Goal: Task Accomplishment & Management: Complete application form

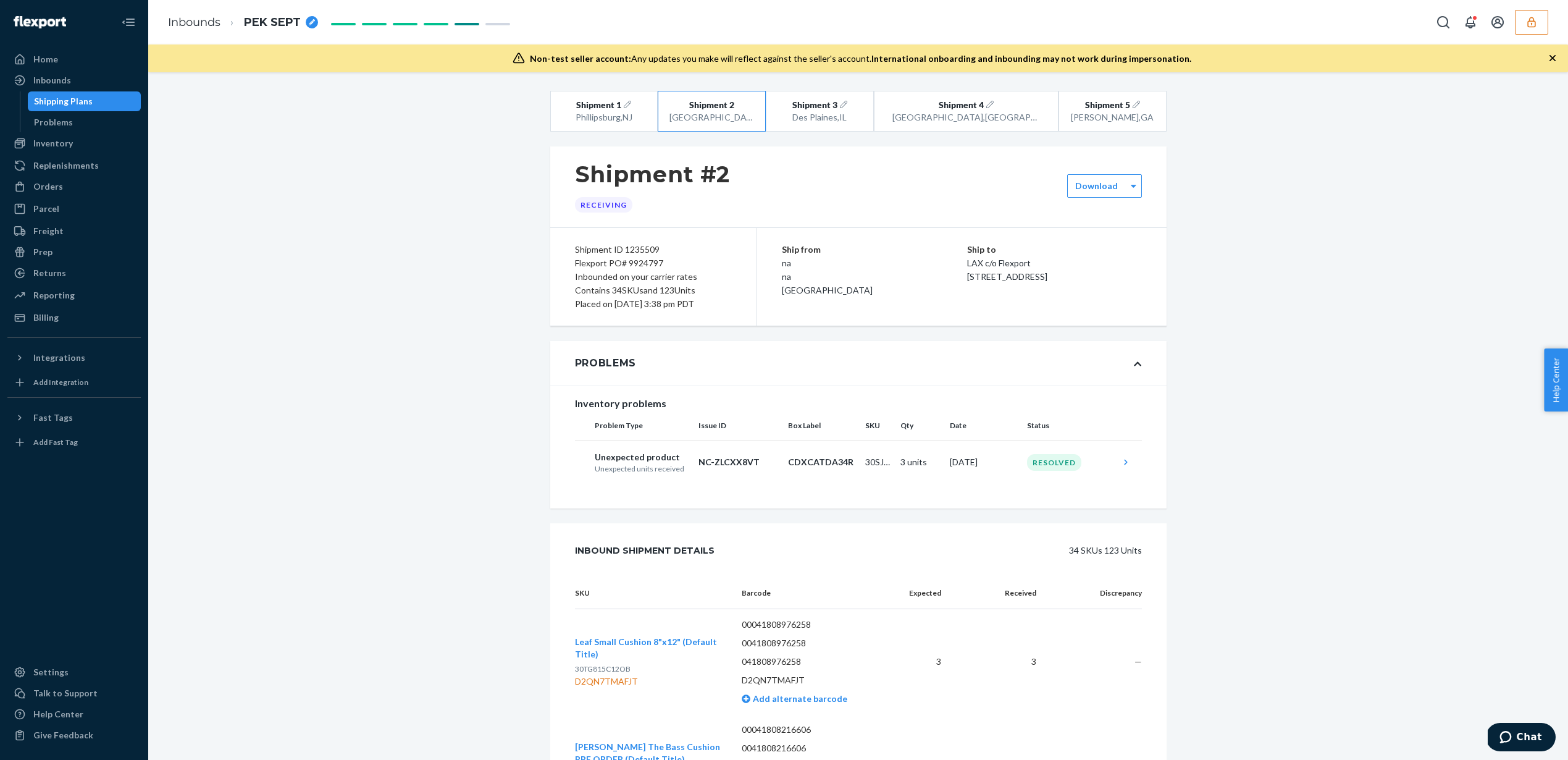
click at [1541, 17] on button "button" at bounding box center [1531, 22] width 34 height 25
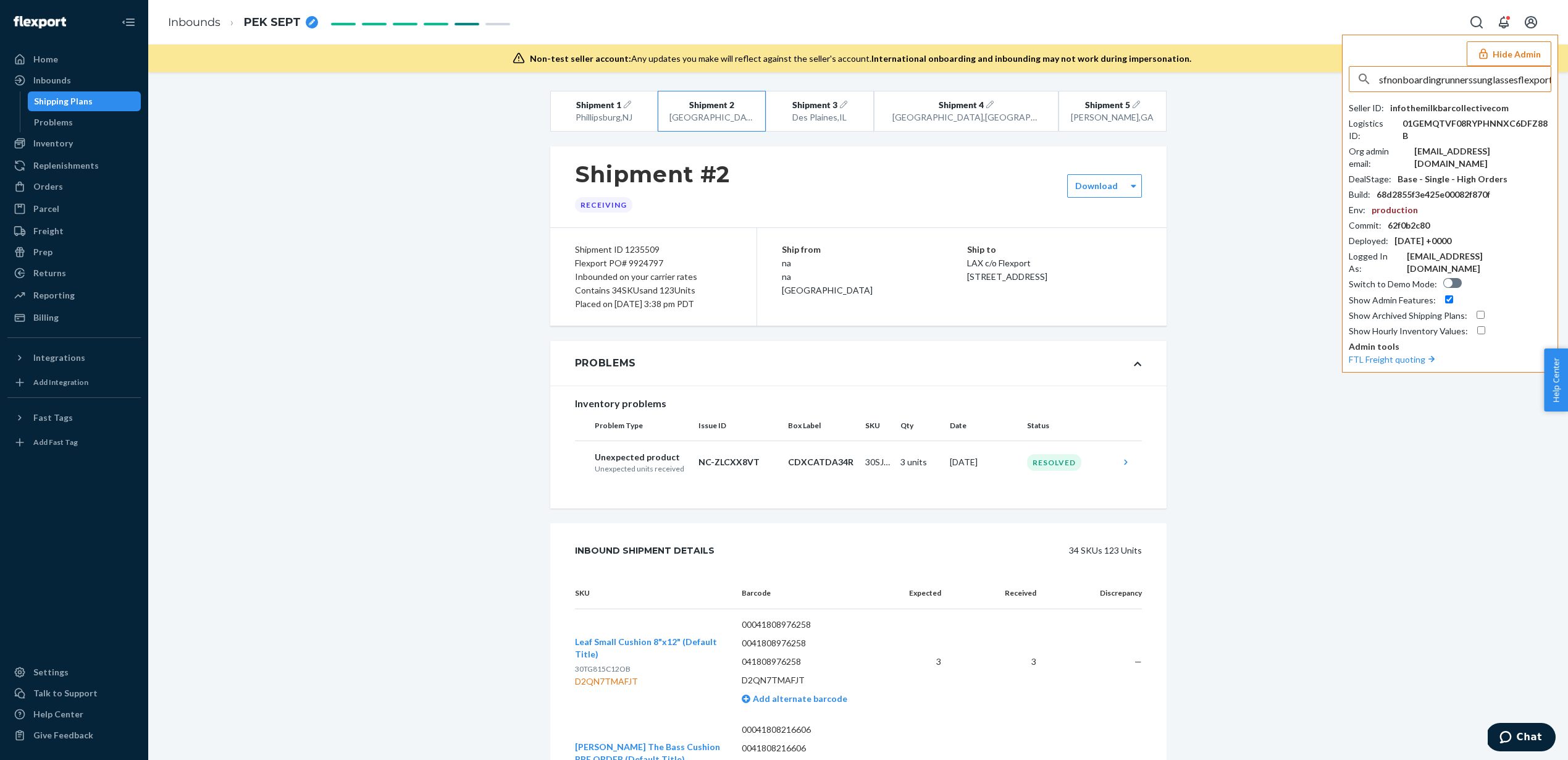
type input "sfnonboardingrunnerssunglassesflexportcom"
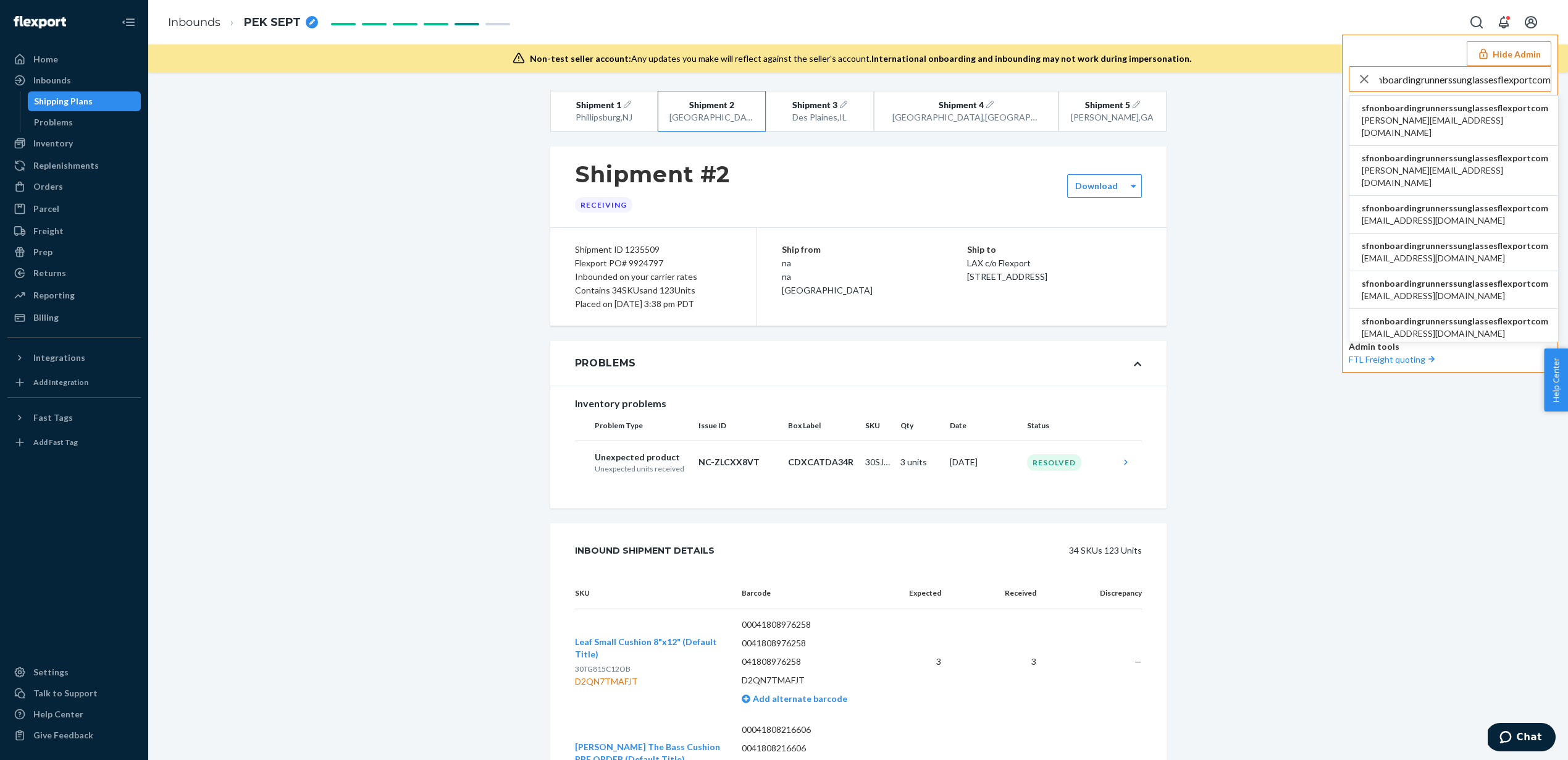
click at [1393, 109] on span "sfnonboardingrunnerssunglassesflexportcom" at bounding box center [1455, 108] width 186 height 12
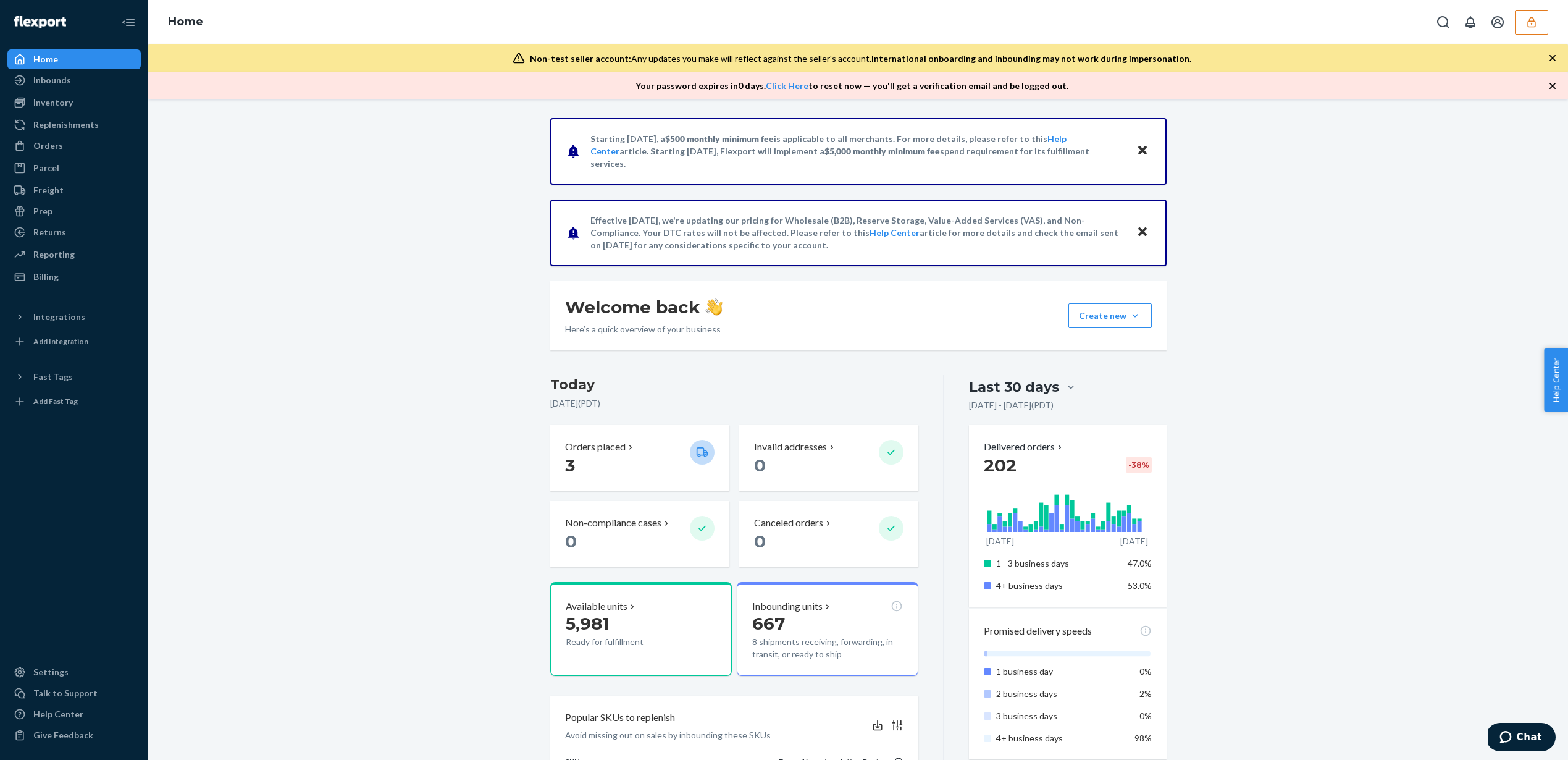
click at [1539, 8] on div "Home" at bounding box center [858, 22] width 1419 height 45
click at [1536, 16] on icon "button" at bounding box center [1531, 22] width 12 height 12
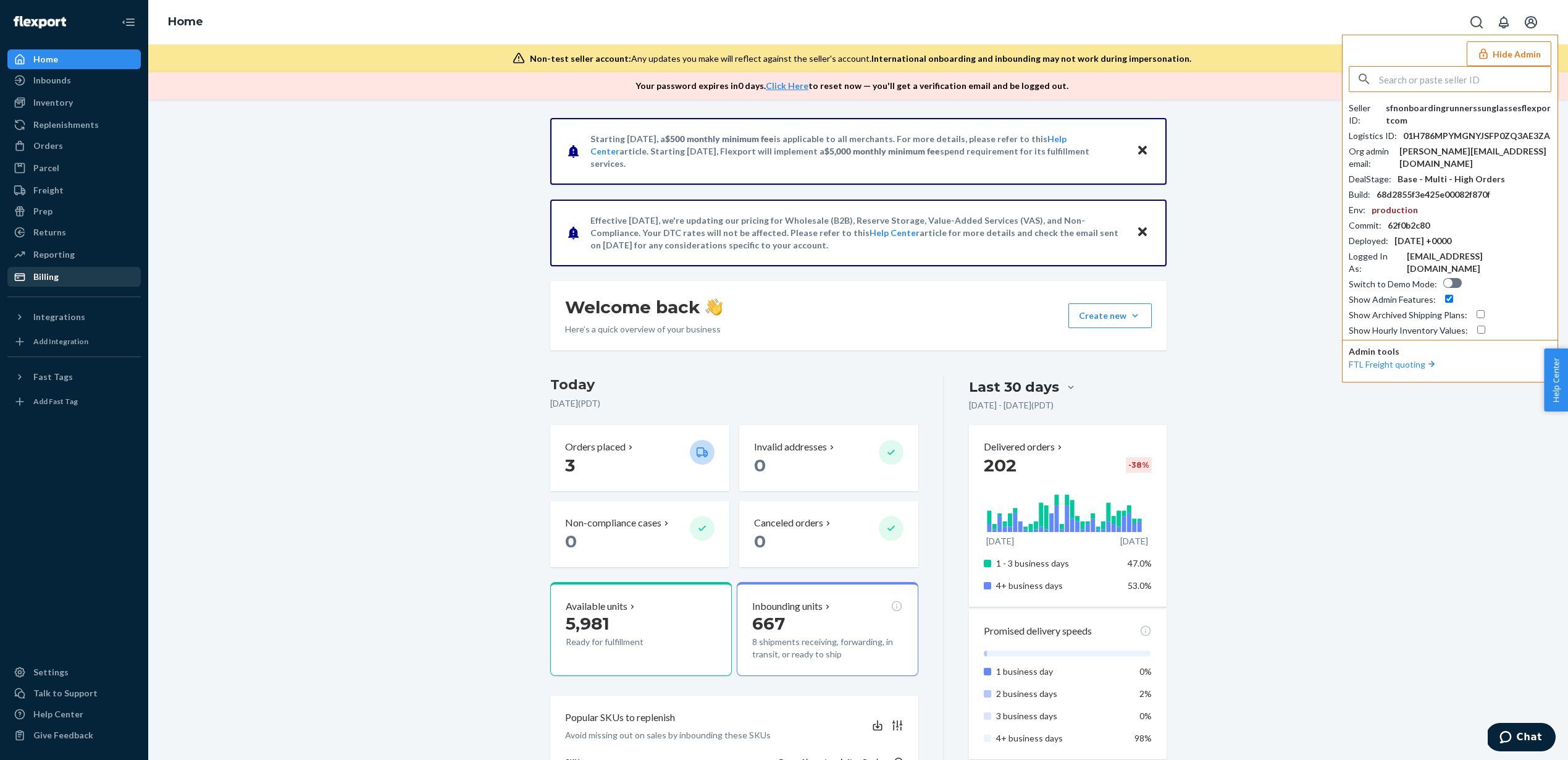
click at [64, 270] on div "Billing" at bounding box center [74, 276] width 131 height 17
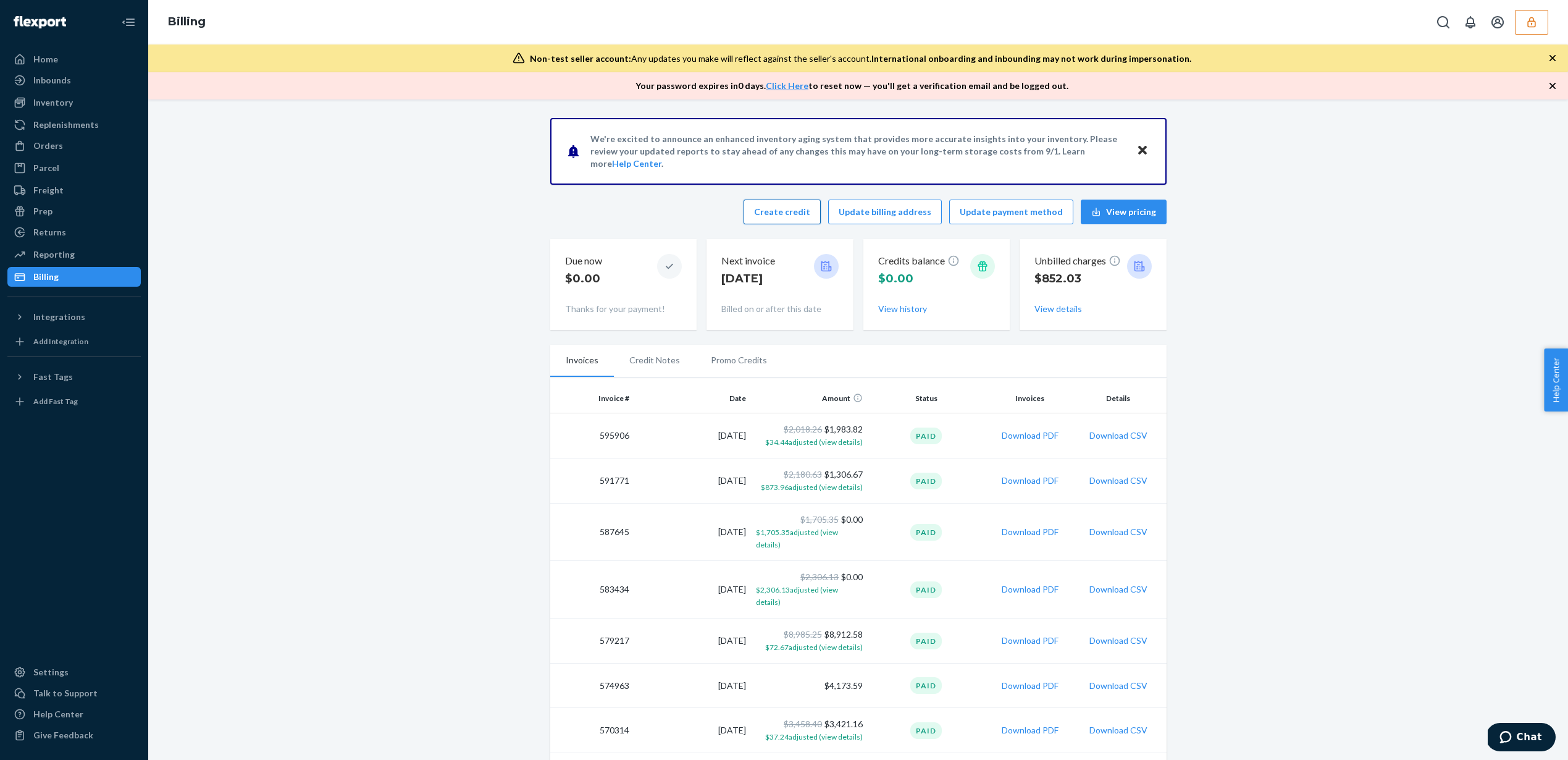
click at [811, 208] on button "Create credit" at bounding box center [783, 211] width 77 height 25
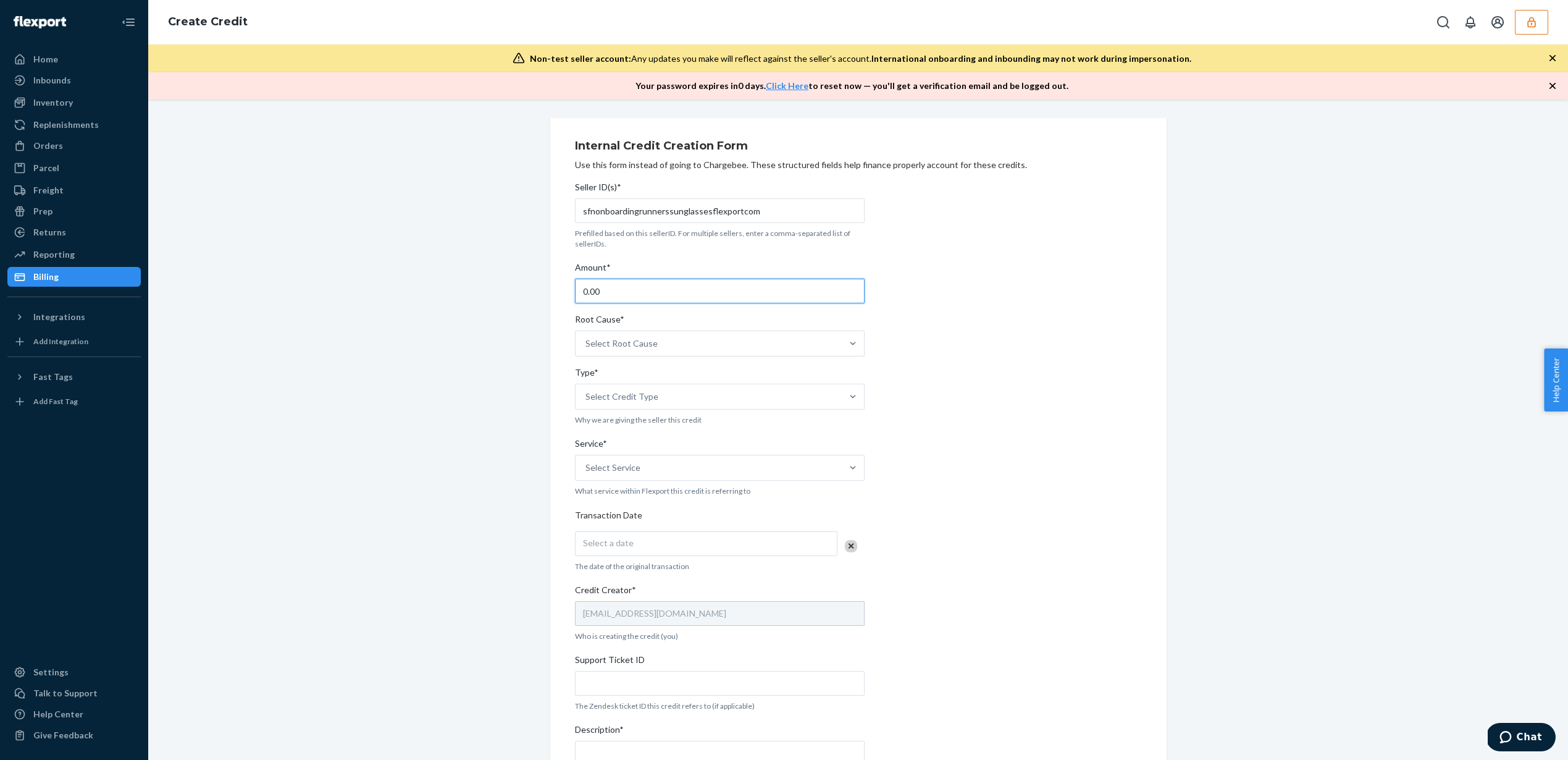
click at [660, 289] on input "0.00" at bounding box center [719, 290] width 289 height 25
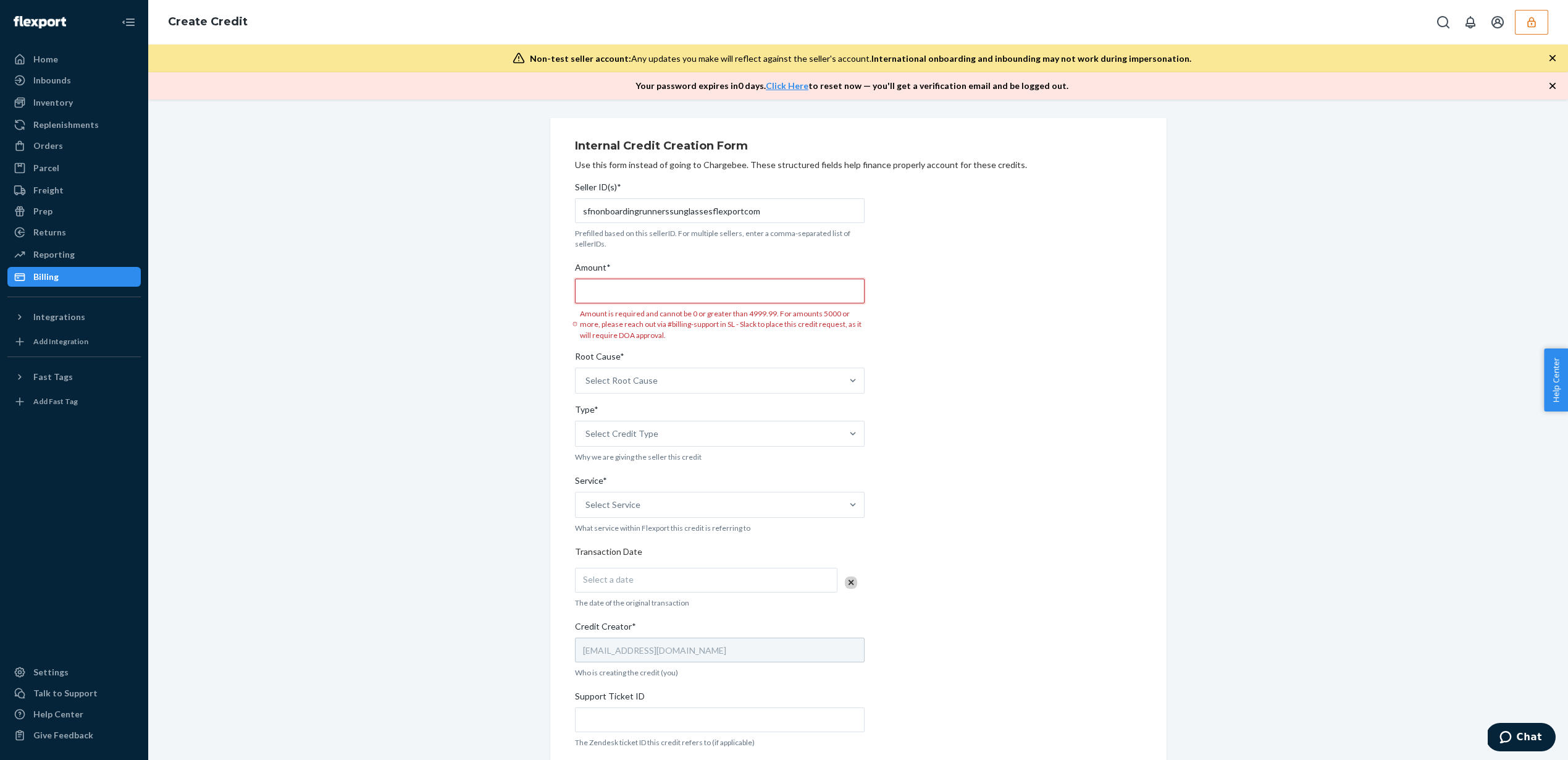
paste input "352.08"
type input "352.08"
click at [775, 377] on div "Select Root Cause" at bounding box center [719, 380] width 289 height 26
click at [586, 377] on input "Root Cause* Select Root Cause" at bounding box center [585, 380] width 1 height 12
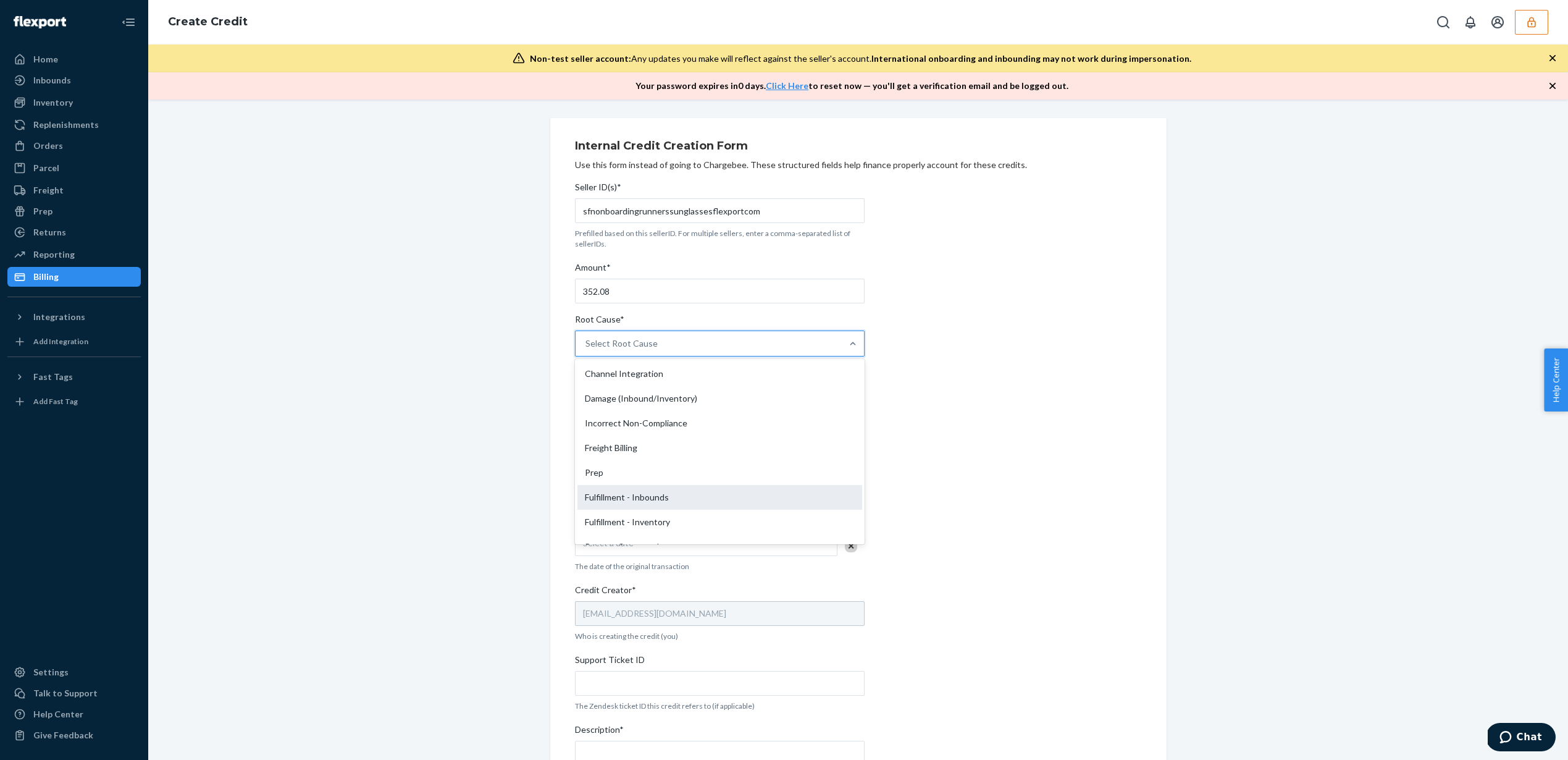
click at [728, 492] on div "Fulfillment - Inbounds" at bounding box center [719, 496] width 284 height 25
click at [586, 350] on input "Root Cause* option Fulfillment - Inbounds focused, 6 of 29. 29 results availabl…" at bounding box center [585, 343] width 1 height 12
click at [1034, 407] on div "Internal Credit Creation Form Use this form instead of going to Chargebee. Thes…" at bounding box center [858, 512] width 567 height 760
click at [804, 393] on div "Select Credit Type" at bounding box center [708, 396] width 266 height 25
click at [586, 393] on input "Type* Select Credit Type" at bounding box center [585, 396] width 1 height 12
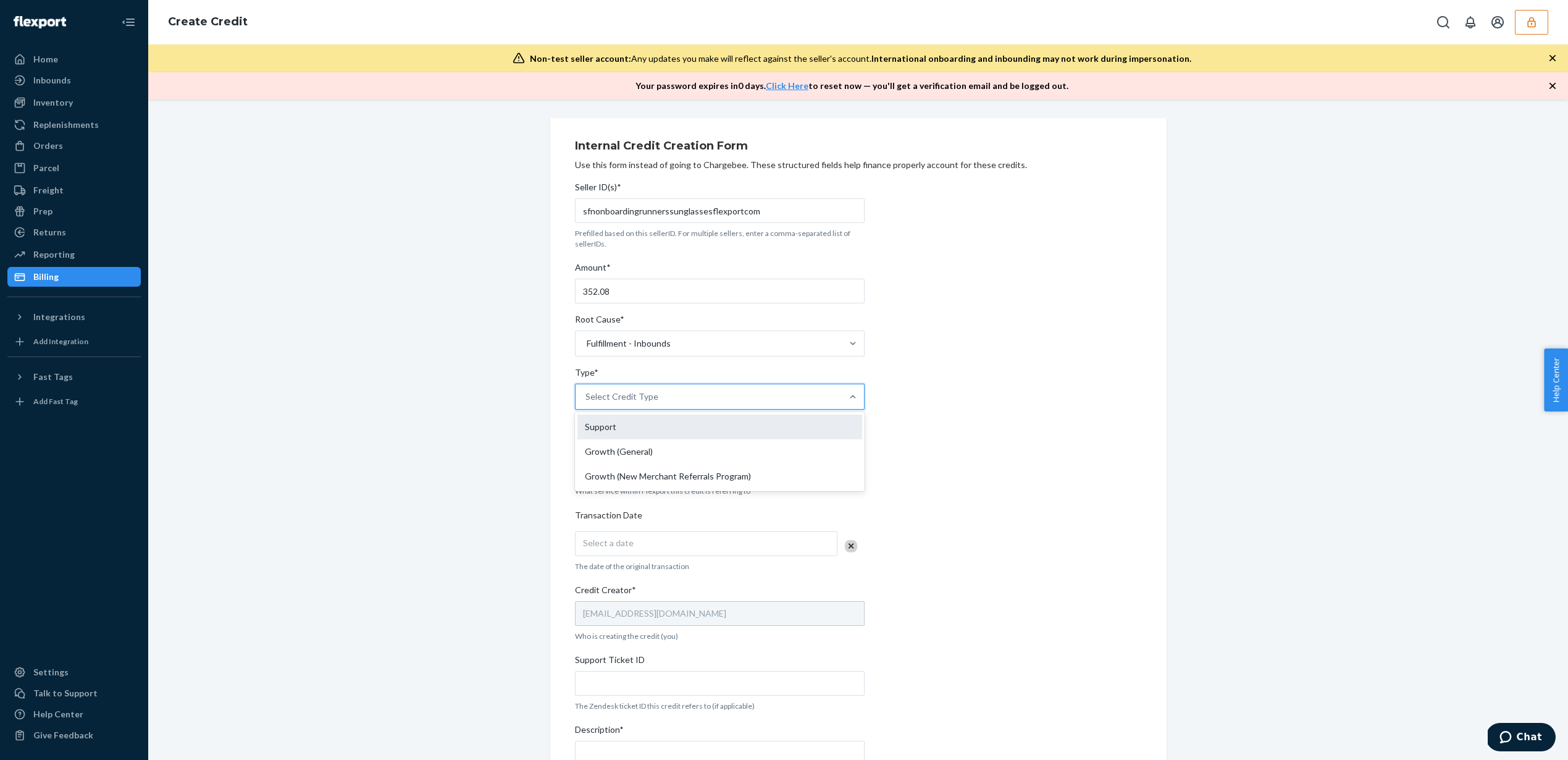
click at [730, 422] on div "Support" at bounding box center [719, 426] width 284 height 25
click at [586, 402] on input "Type* option Support focused, 1 of 3. 3 results available. Use Up and Down to c…" at bounding box center [585, 396] width 1 height 12
click at [953, 378] on div "Internal Credit Creation Form Use this form instead of going to Chargebee. Thes…" at bounding box center [858, 512] width 567 height 760
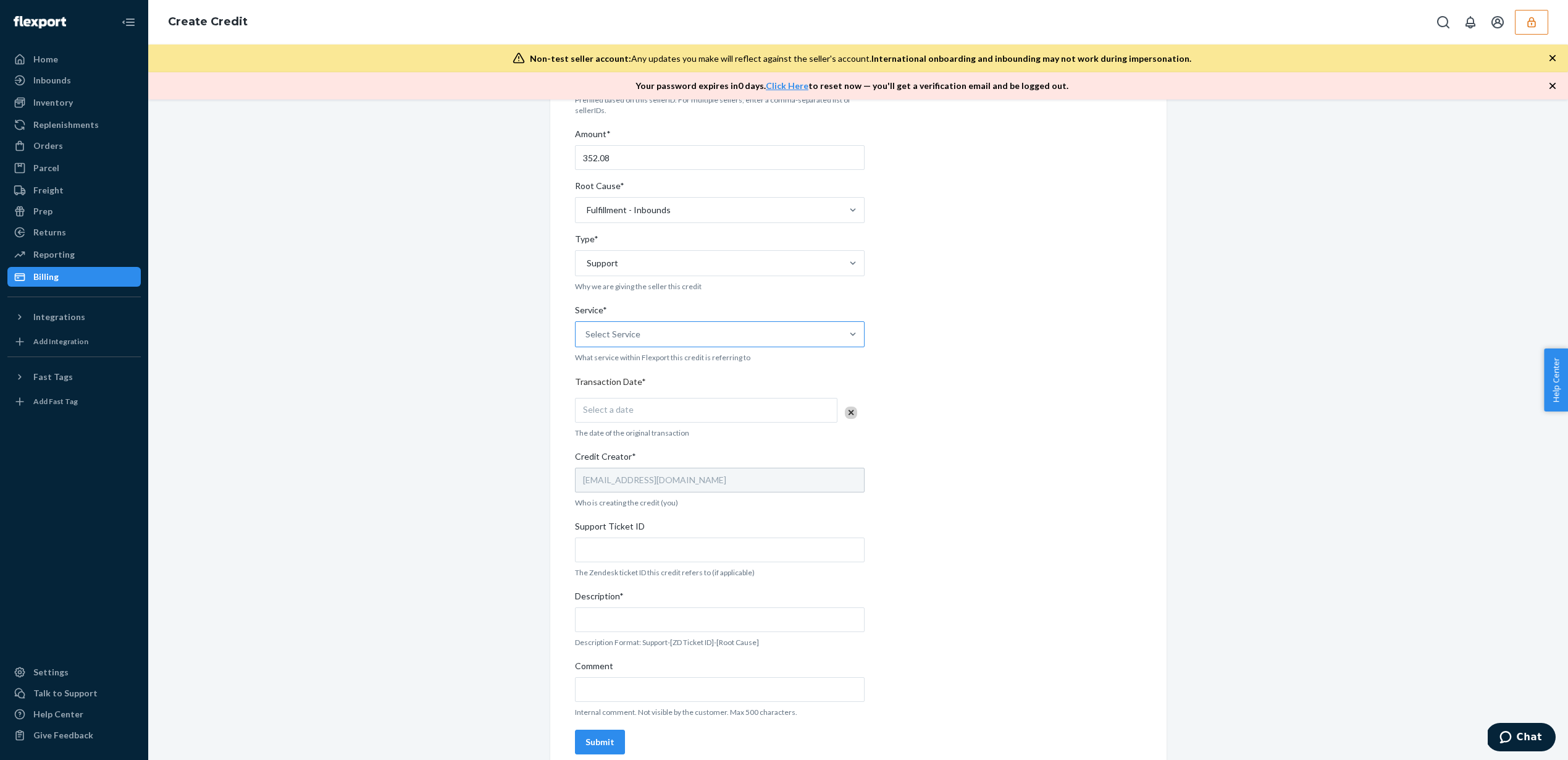
scroll to position [148, 0]
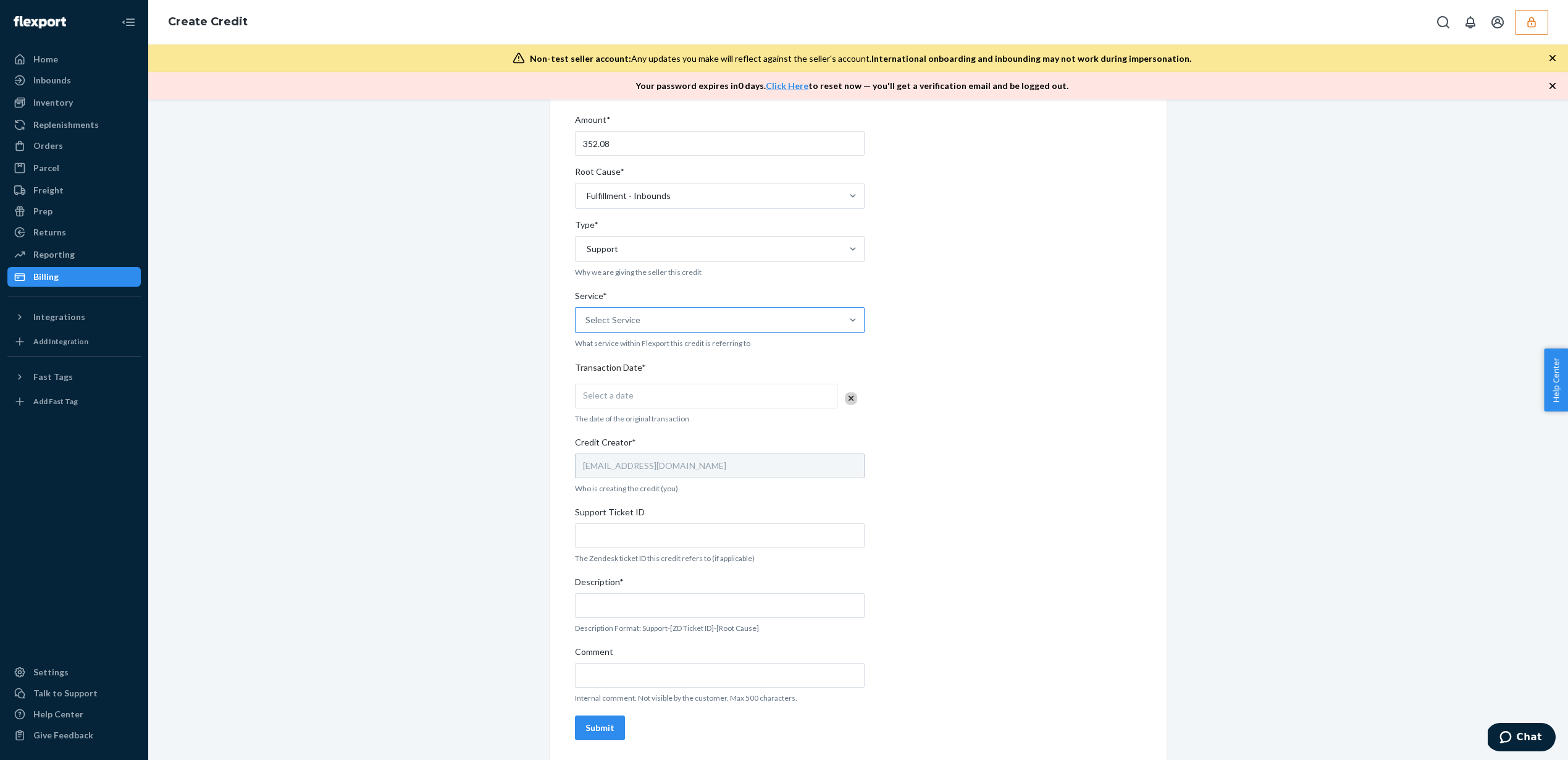
click at [791, 320] on div "Select Service" at bounding box center [708, 319] width 266 height 25
click at [586, 320] on input "Service* Select Service" at bounding box center [585, 320] width 1 height 12
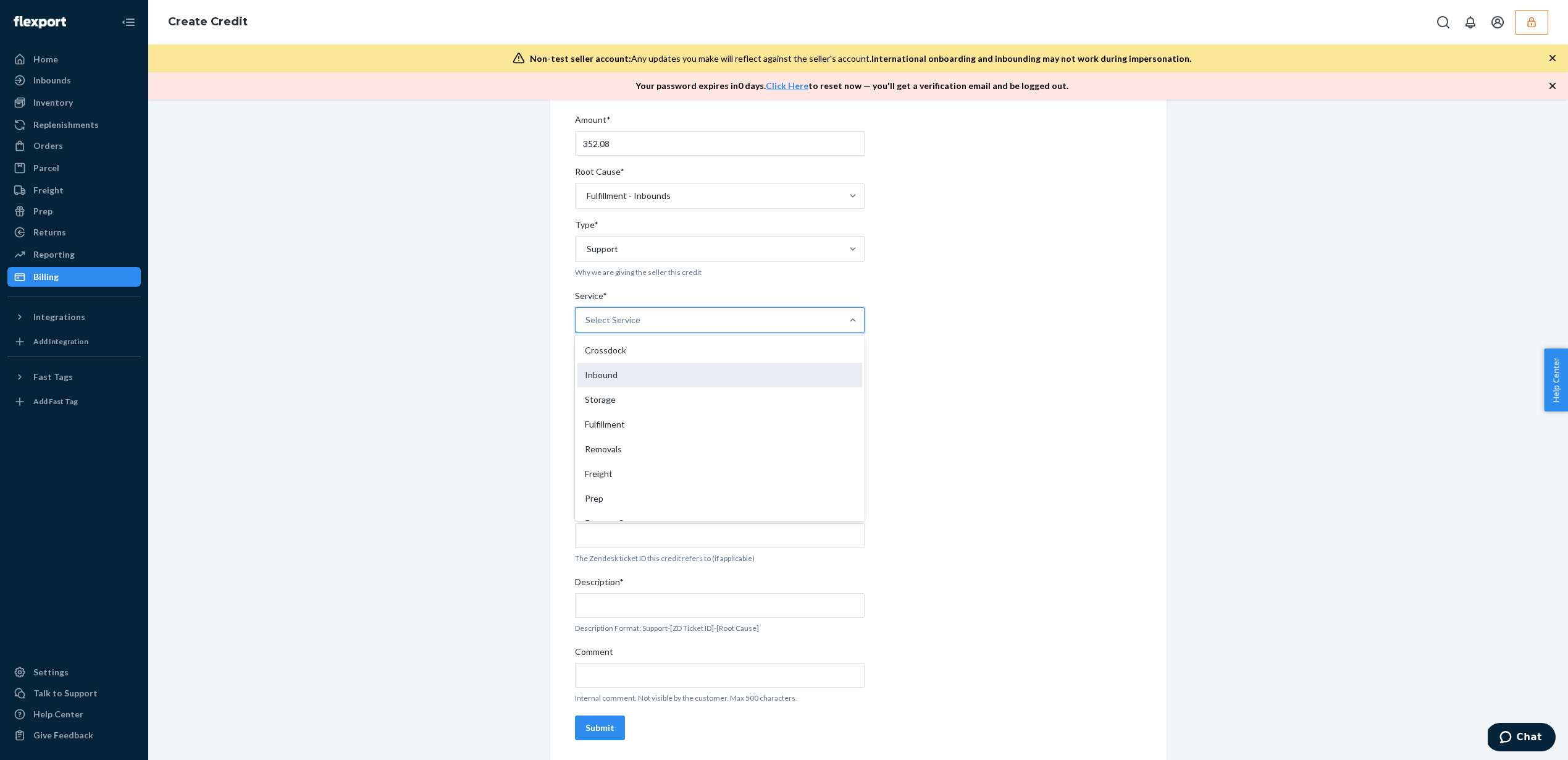
click at [752, 368] on div "Inbound" at bounding box center [719, 375] width 284 height 25
click at [586, 326] on input "Service* option Inbound focused, 2 of 10. 10 results available. Use Up and Down…" at bounding box center [585, 320] width 1 height 12
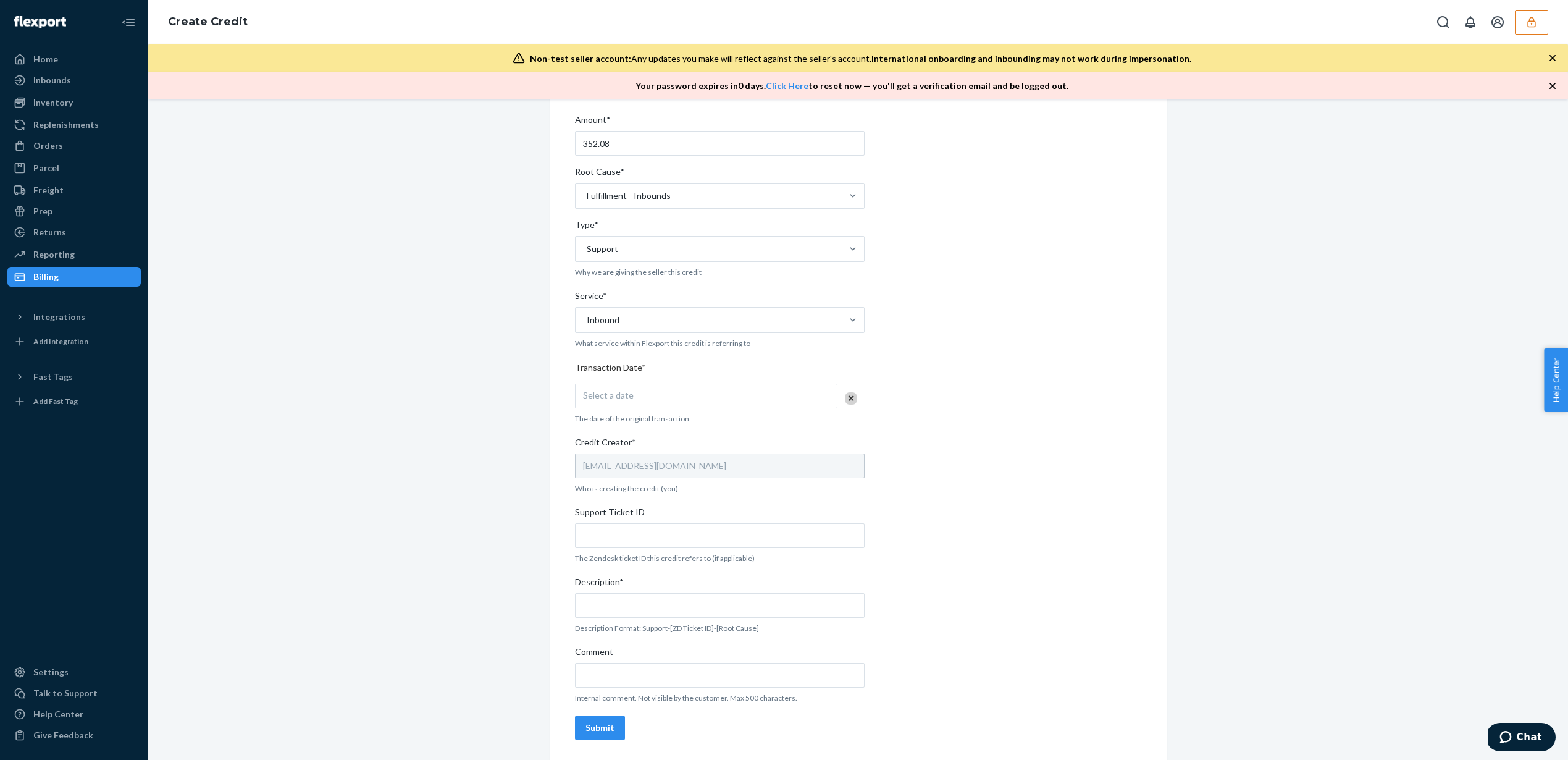
click at [975, 338] on div "Internal Credit Creation Form Use this form instead of going to Chargebee. Thes…" at bounding box center [858, 365] width 567 height 760
click at [713, 394] on div "Select a date" at bounding box center [705, 395] width 262 height 25
click at [673, 539] on abbr "23" at bounding box center [677, 537] width 9 height 9
click at [949, 433] on div "Internal Credit Creation Form Use this form instead of going to Chargebee. Thes…" at bounding box center [858, 365] width 567 height 760
click at [626, 537] on input "Support Ticket ID" at bounding box center [719, 535] width 289 height 25
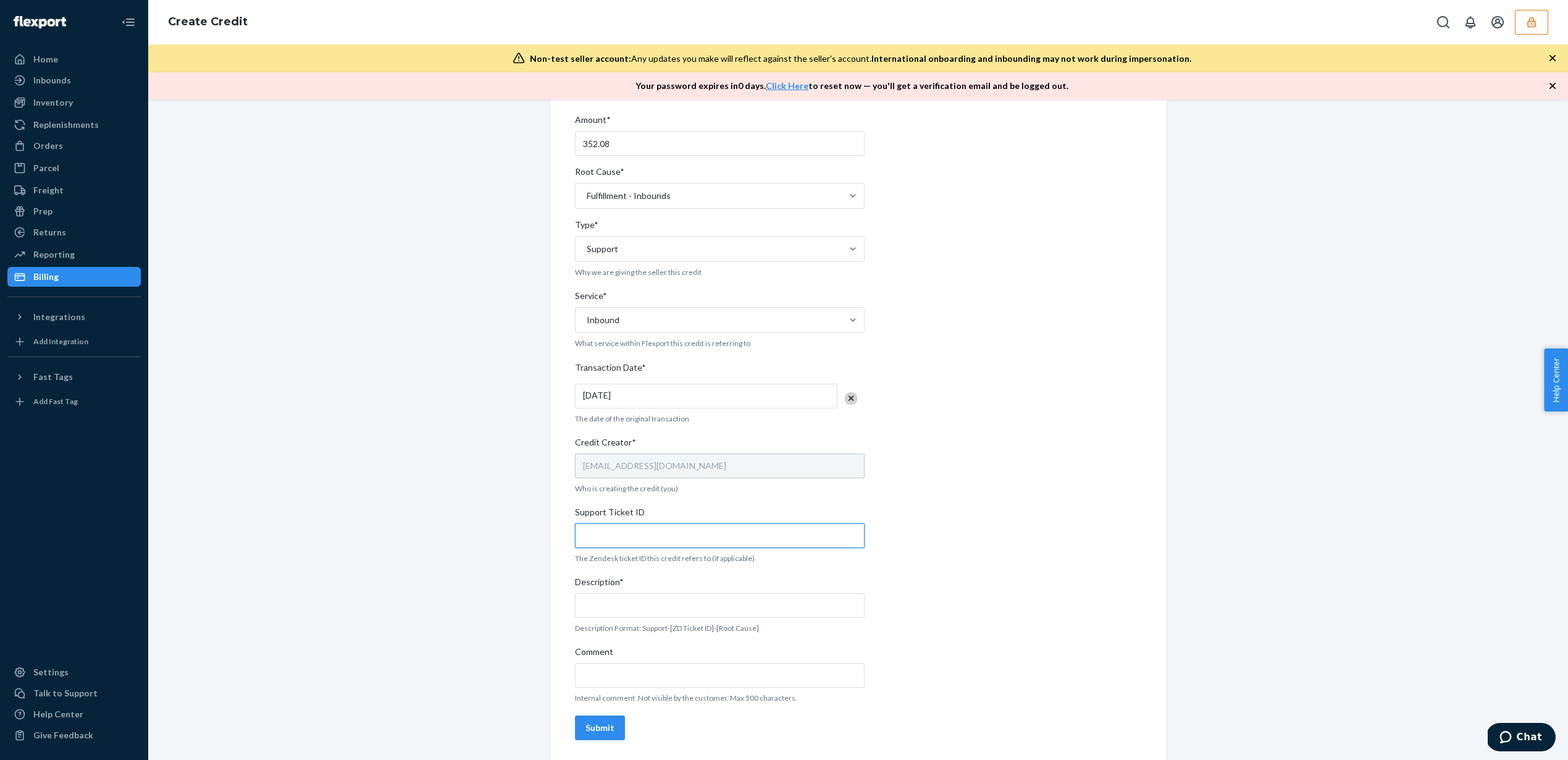
paste input "https://flexport-fulfillment.zendesk.com/agent/tickets/812691"
type input "https://flexport-fulfillment.zendesk.com/agent/tickets/812691"
click at [1068, 577] on div "Internal Credit Creation Form Use this form instead of going to Chargebee. Thes…" at bounding box center [858, 365] width 567 height 760
click at [786, 602] on input "Description*" at bounding box center [719, 604] width 289 height 25
click at [814, 540] on input "https://flexport-fulfillment.zendesk.com/agent/tickets/812691" at bounding box center [719, 535] width 289 height 25
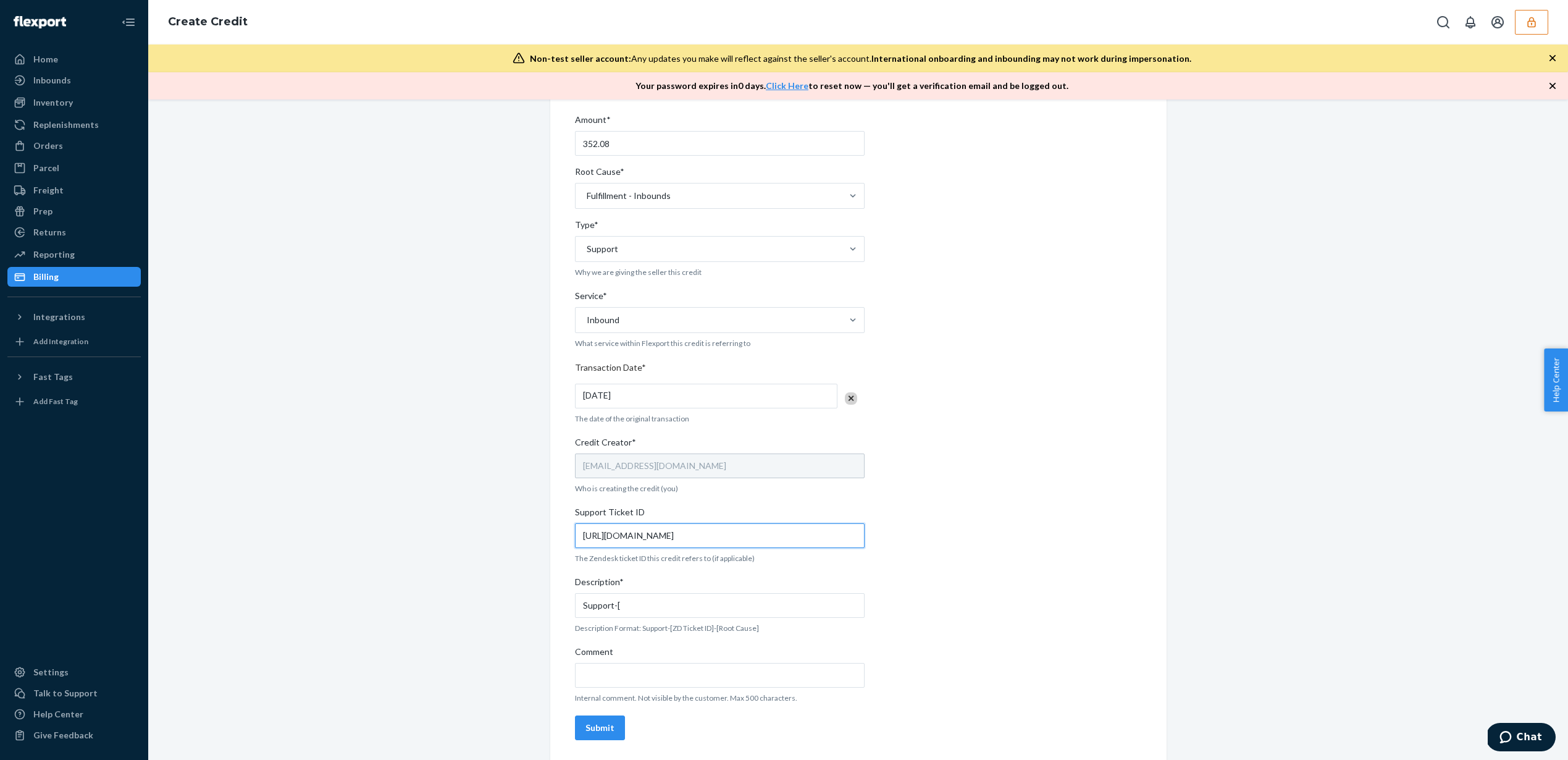
click at [807, 537] on input "https://flexport-fulfillment.zendesk.com/agent/tickets/812691" at bounding box center [719, 535] width 289 height 25
click at [644, 605] on input "Support-[" at bounding box center [719, 604] width 289 height 25
paste input "812691"
type input "Support-[812691]-[Fulfillment - Inbounds]"
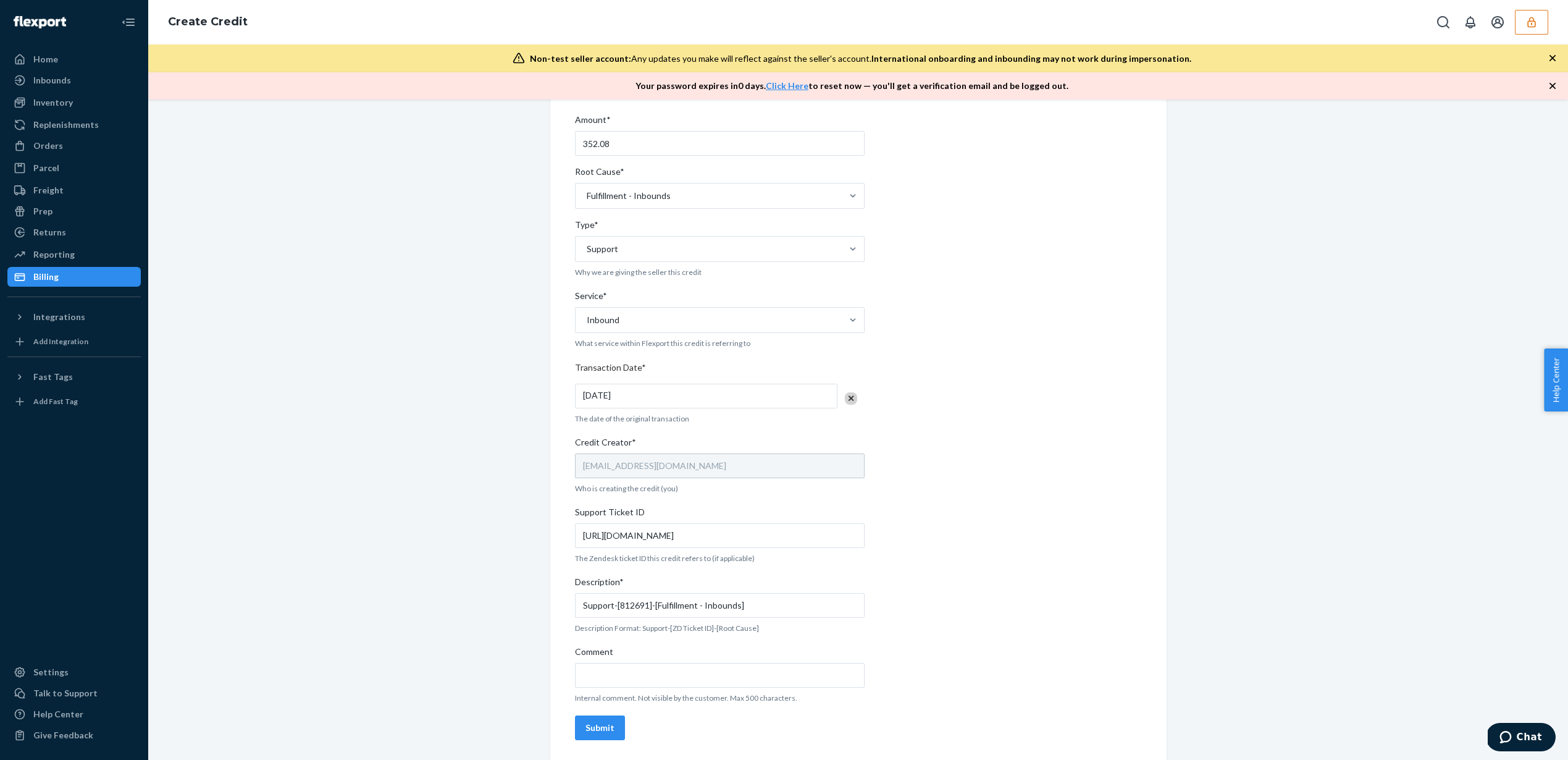
click at [1020, 563] on div "Internal Credit Creation Form Use this form instead of going to Chargebee. Thes…" at bounding box center [858, 365] width 567 height 760
click at [729, 680] on input "Comment" at bounding box center [719, 675] width 289 height 25
paste input "The merchant shipped in 54 units of DSKU: DP23ZJZK8QB. These units are consider…"
drag, startPoint x: 844, startPoint y: 676, endPoint x: 488, endPoint y: 679, distance: 356.0
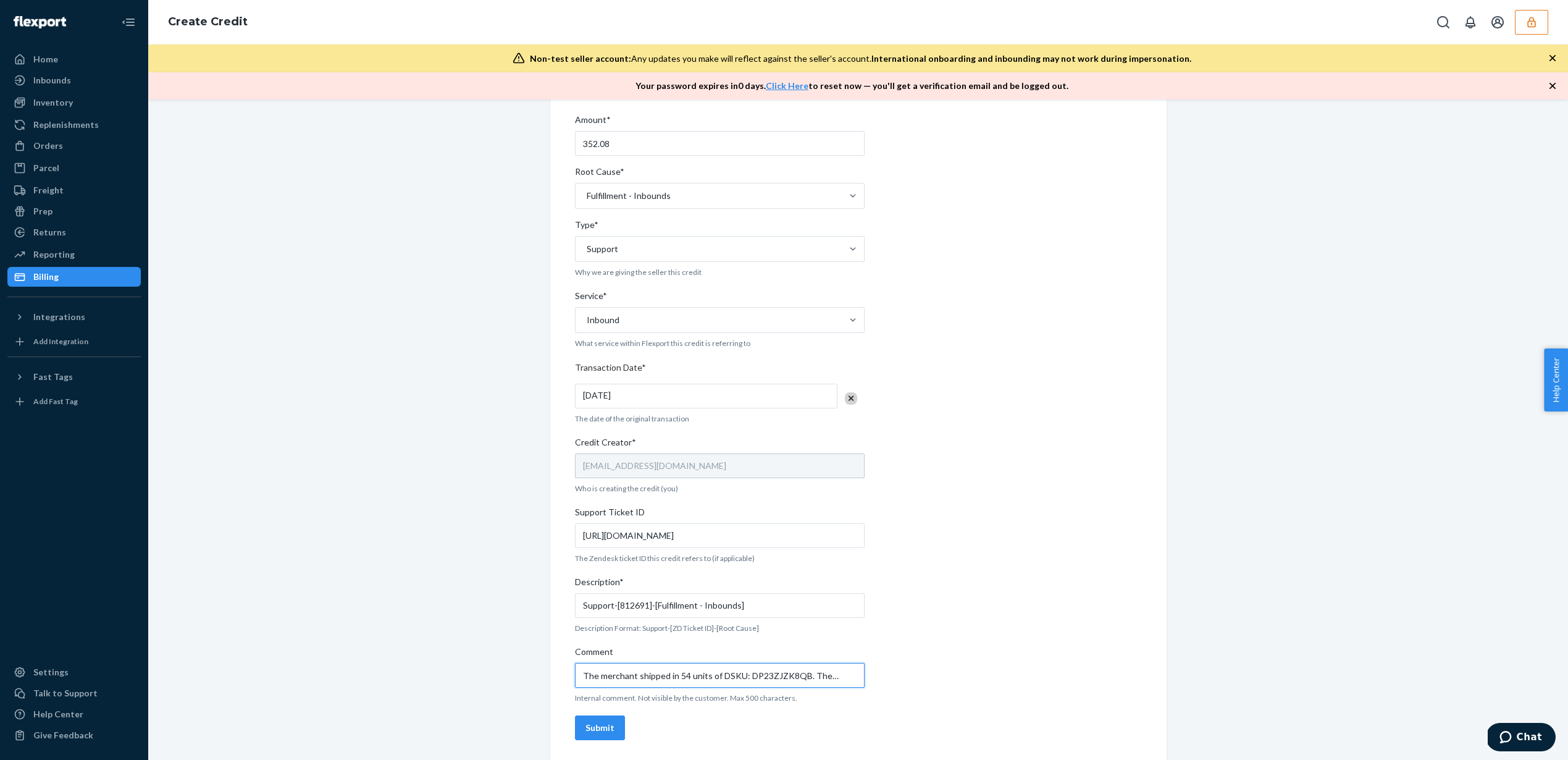
click at [488, 679] on div "Internal Credit Creation Form Use this form instead of going to Chargebee. Thes…" at bounding box center [858, 365] width 1401 height 790
type input "The merchant shipped in 54 units of DSKU: DP23ZJZK8QB. These units are consider…"
click at [896, 684] on div "Internal Credit Creation Form Use this form instead of going to Chargebee. Thes…" at bounding box center [858, 365] width 567 height 760
click at [597, 726] on div "Submit" at bounding box center [599, 727] width 29 height 12
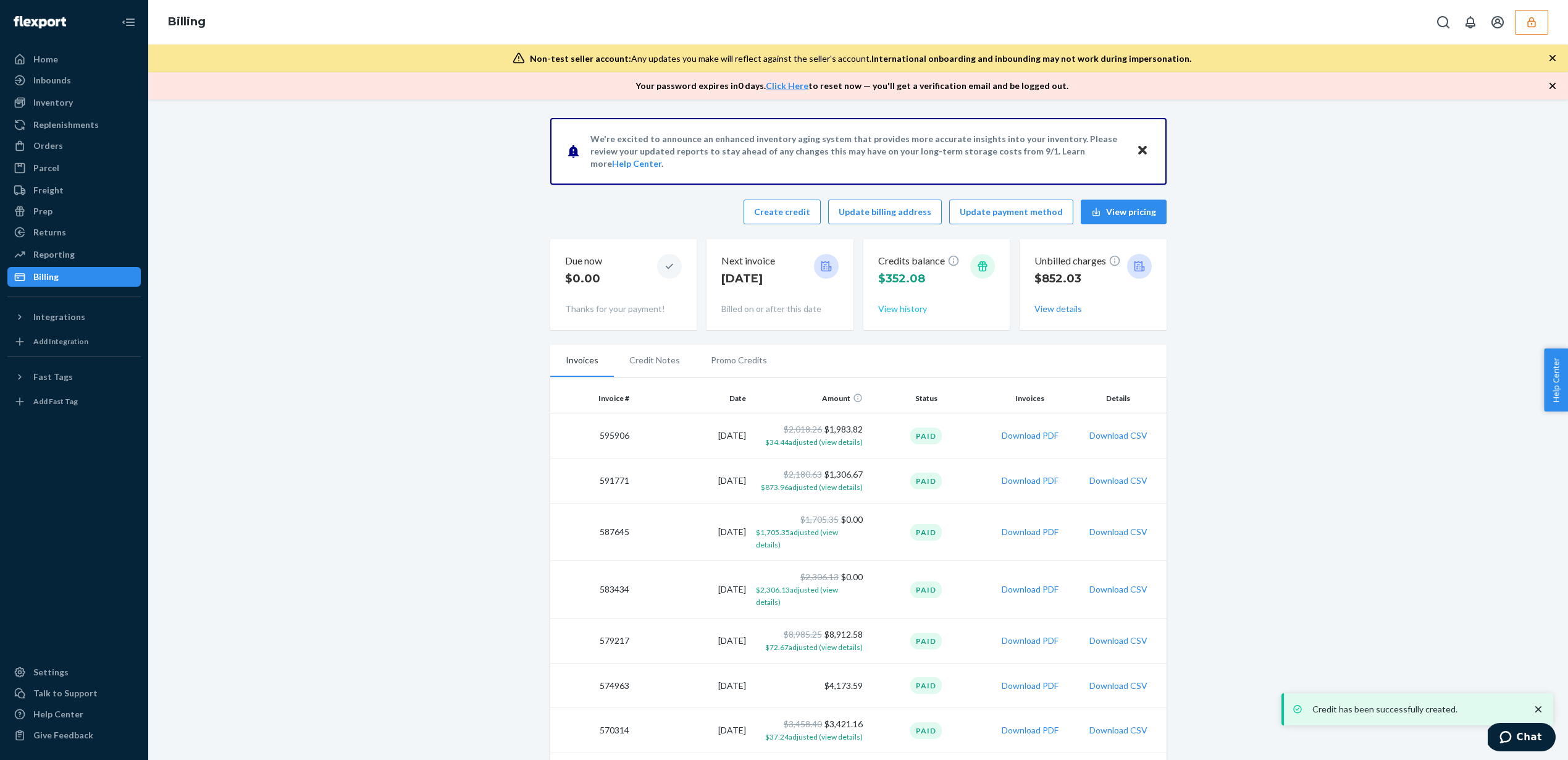
click at [907, 312] on button "View history" at bounding box center [901, 308] width 49 height 12
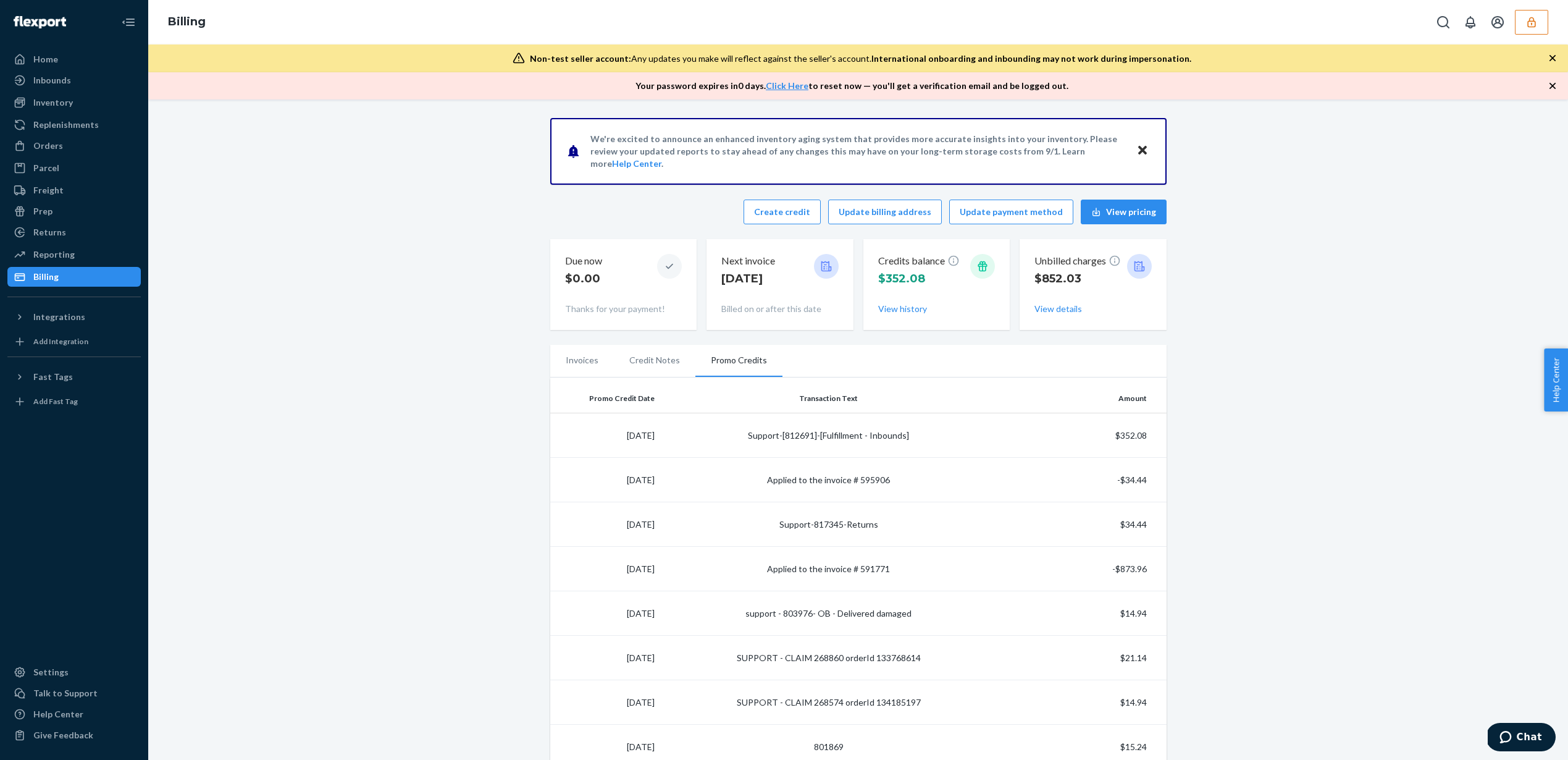
click at [1529, 19] on icon "button" at bounding box center [1531, 22] width 8 height 11
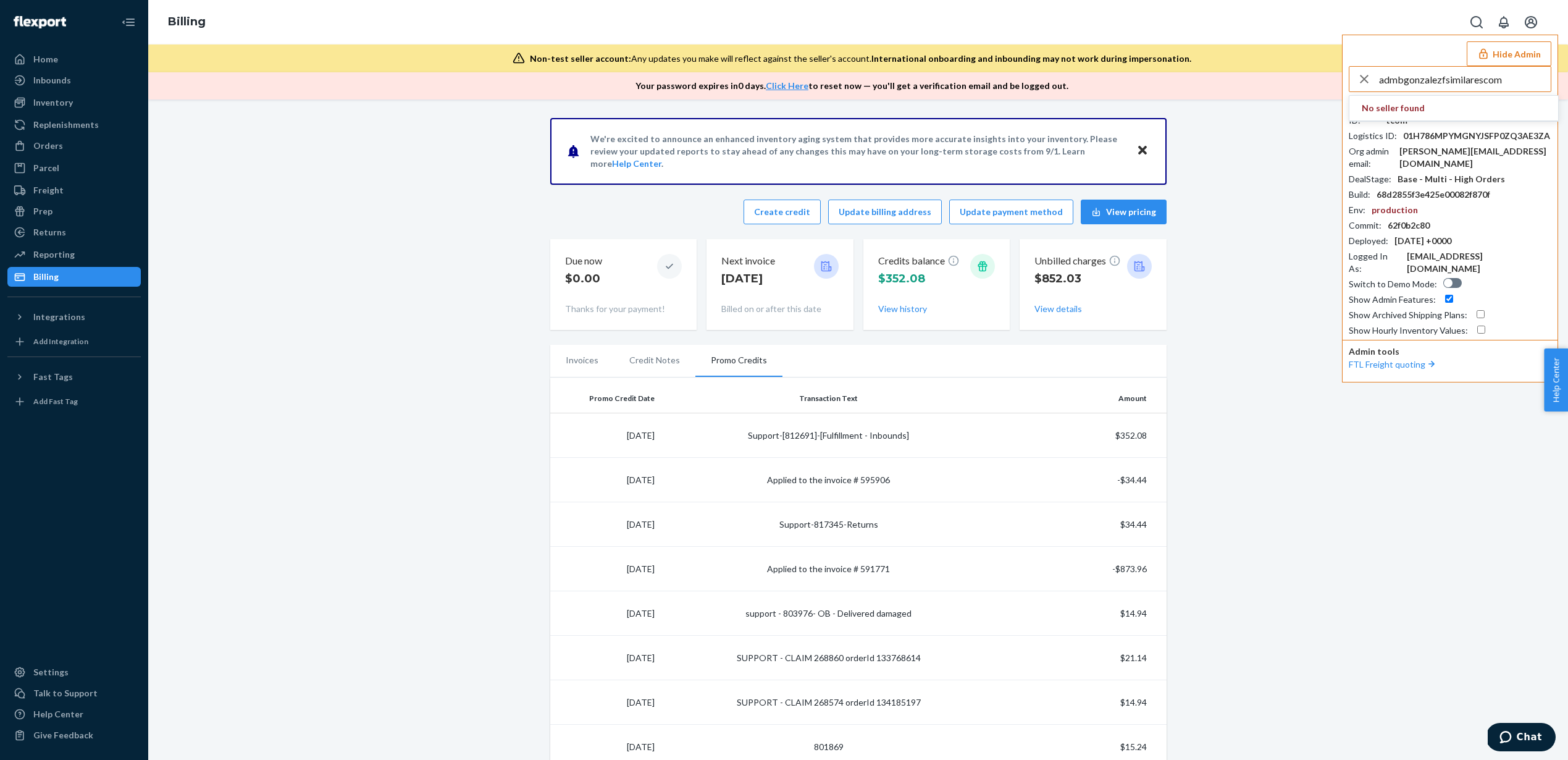
type input "admbgonzalezfsimilarescom"
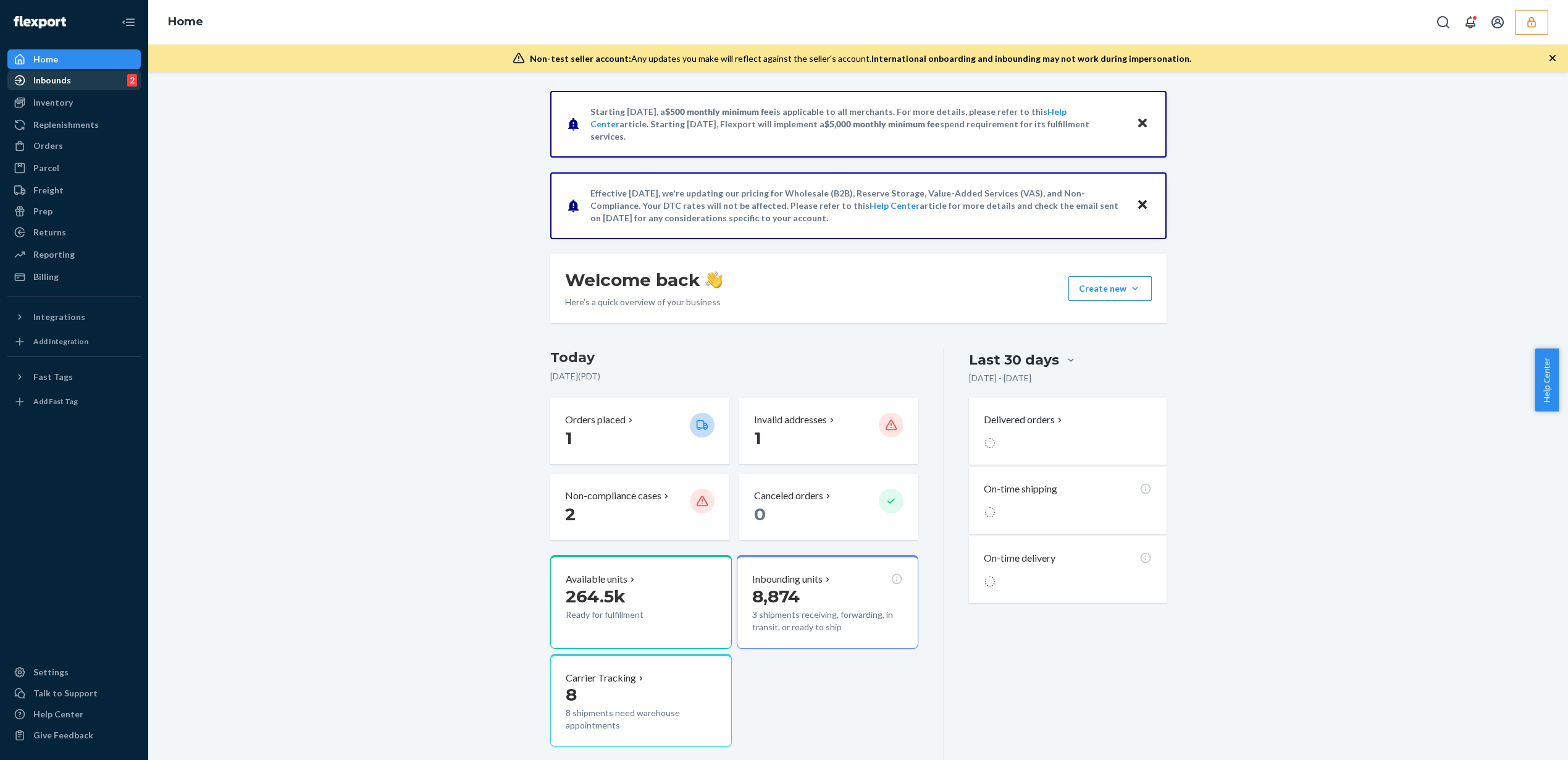
click at [78, 86] on div "Inbounds 2" at bounding box center [74, 79] width 131 height 17
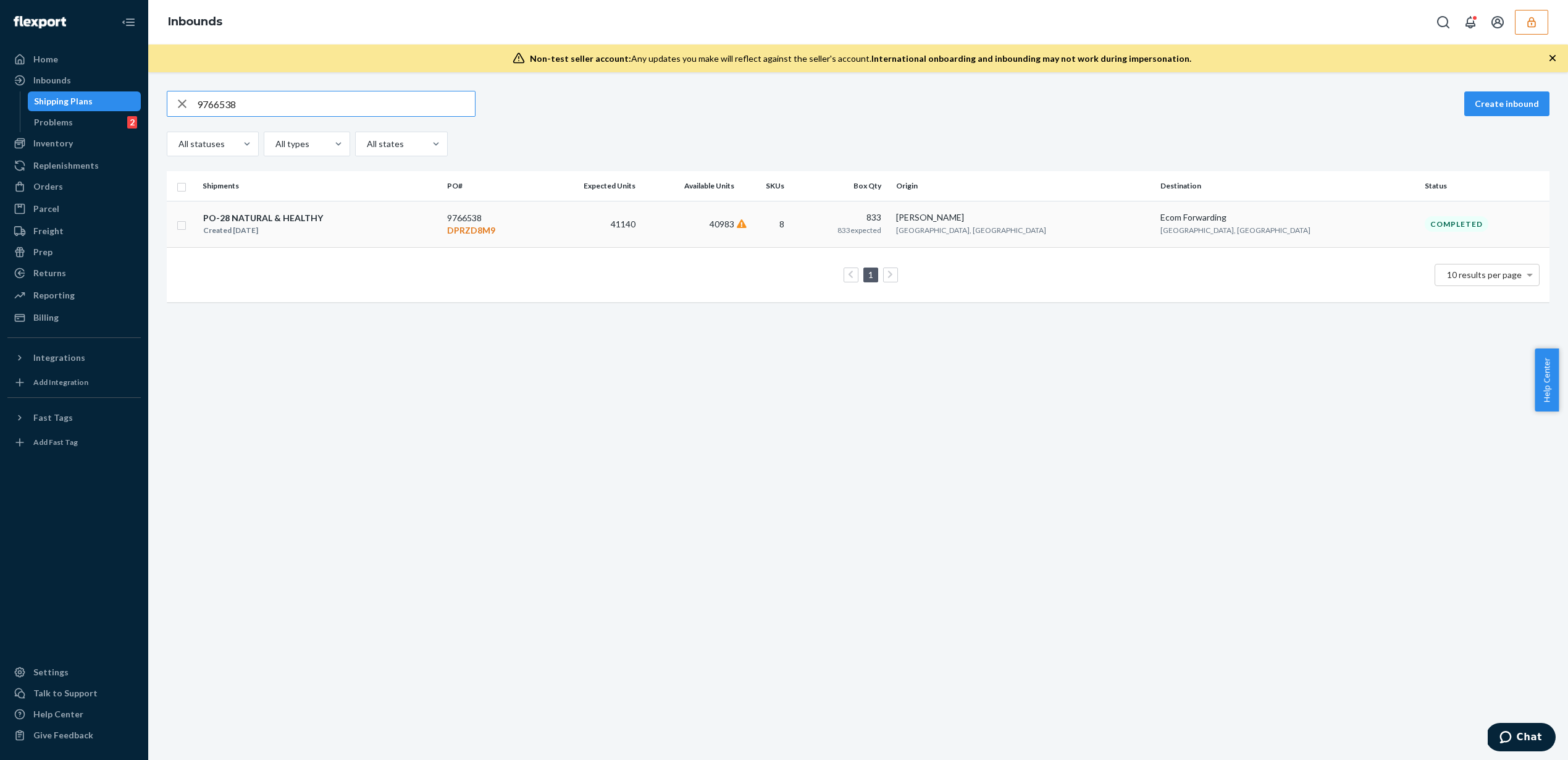
type input "9766538"
click at [734, 222] on span "40983" at bounding box center [721, 224] width 25 height 11
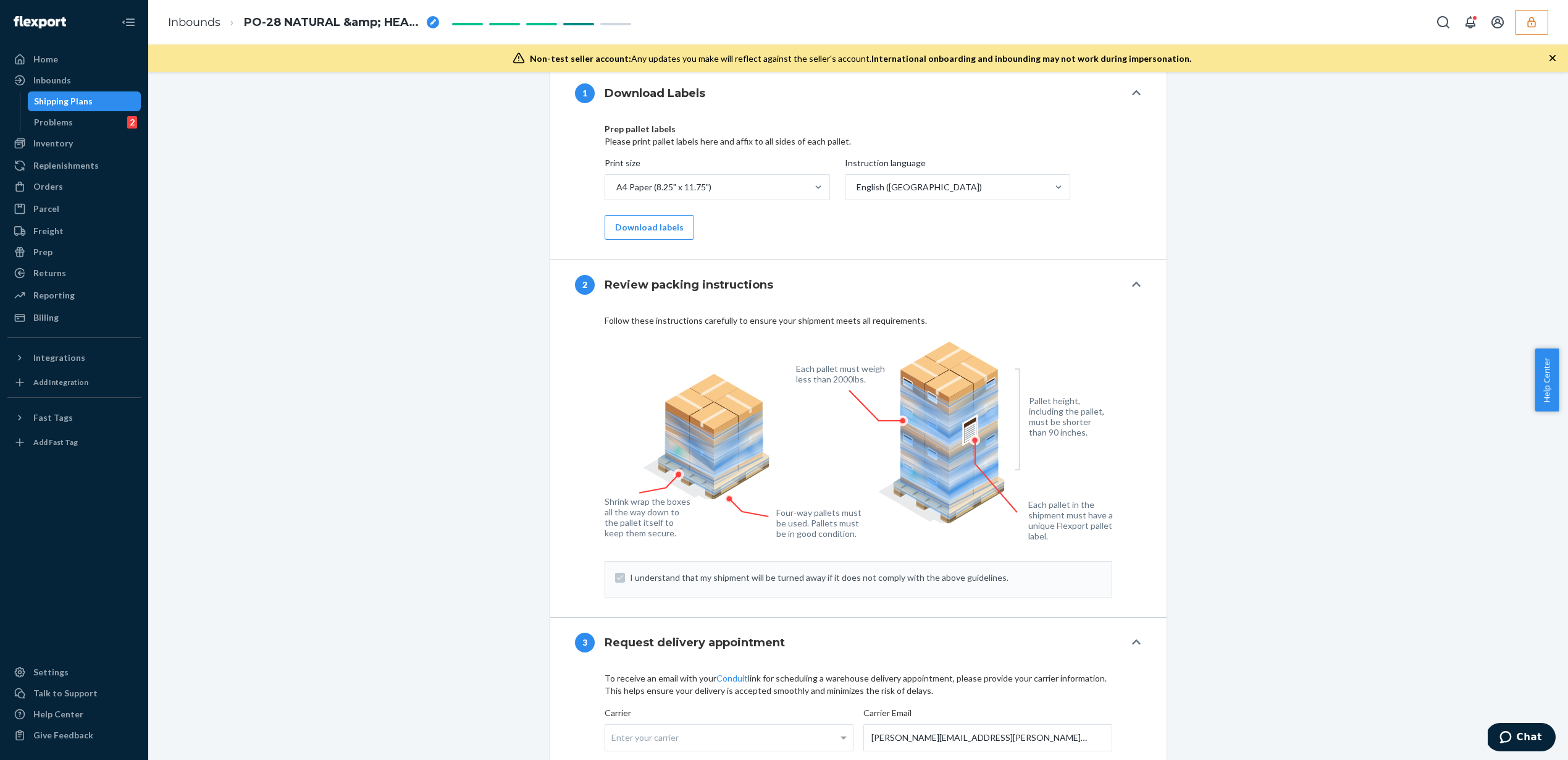
scroll to position [2611, 0]
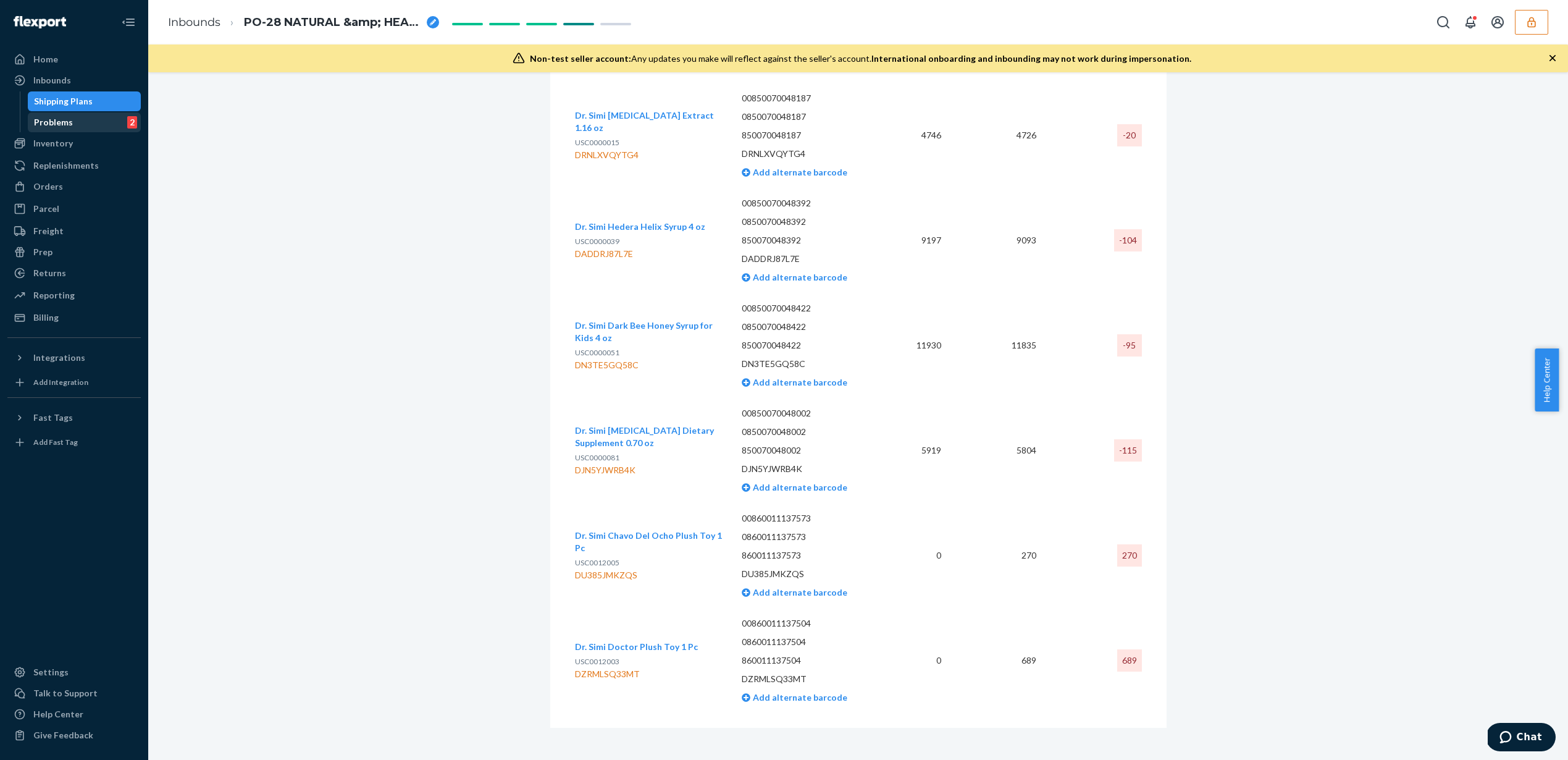
click at [82, 126] on div "Problems 2" at bounding box center [84, 122] width 111 height 17
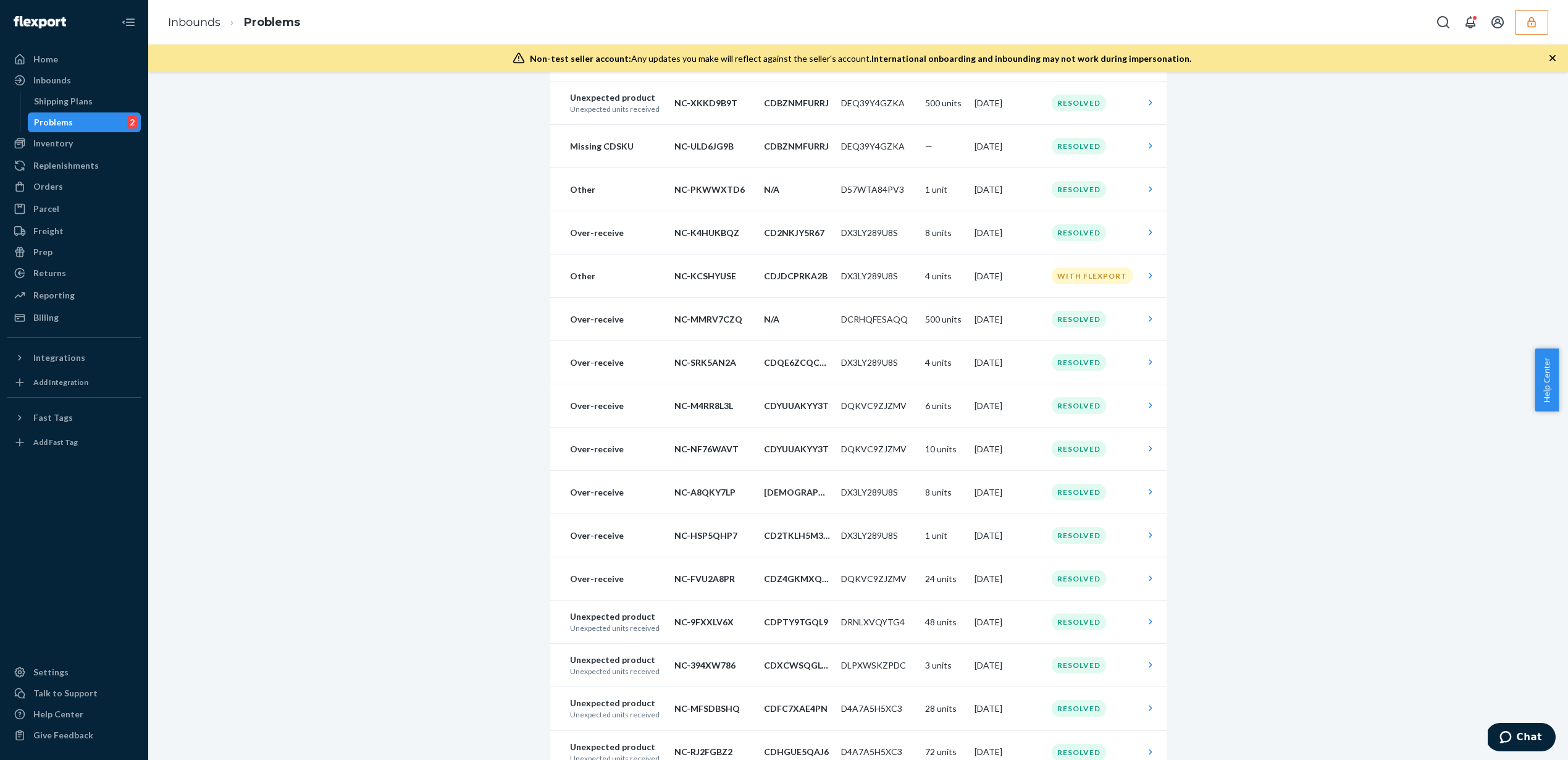
scroll to position [2545, 0]
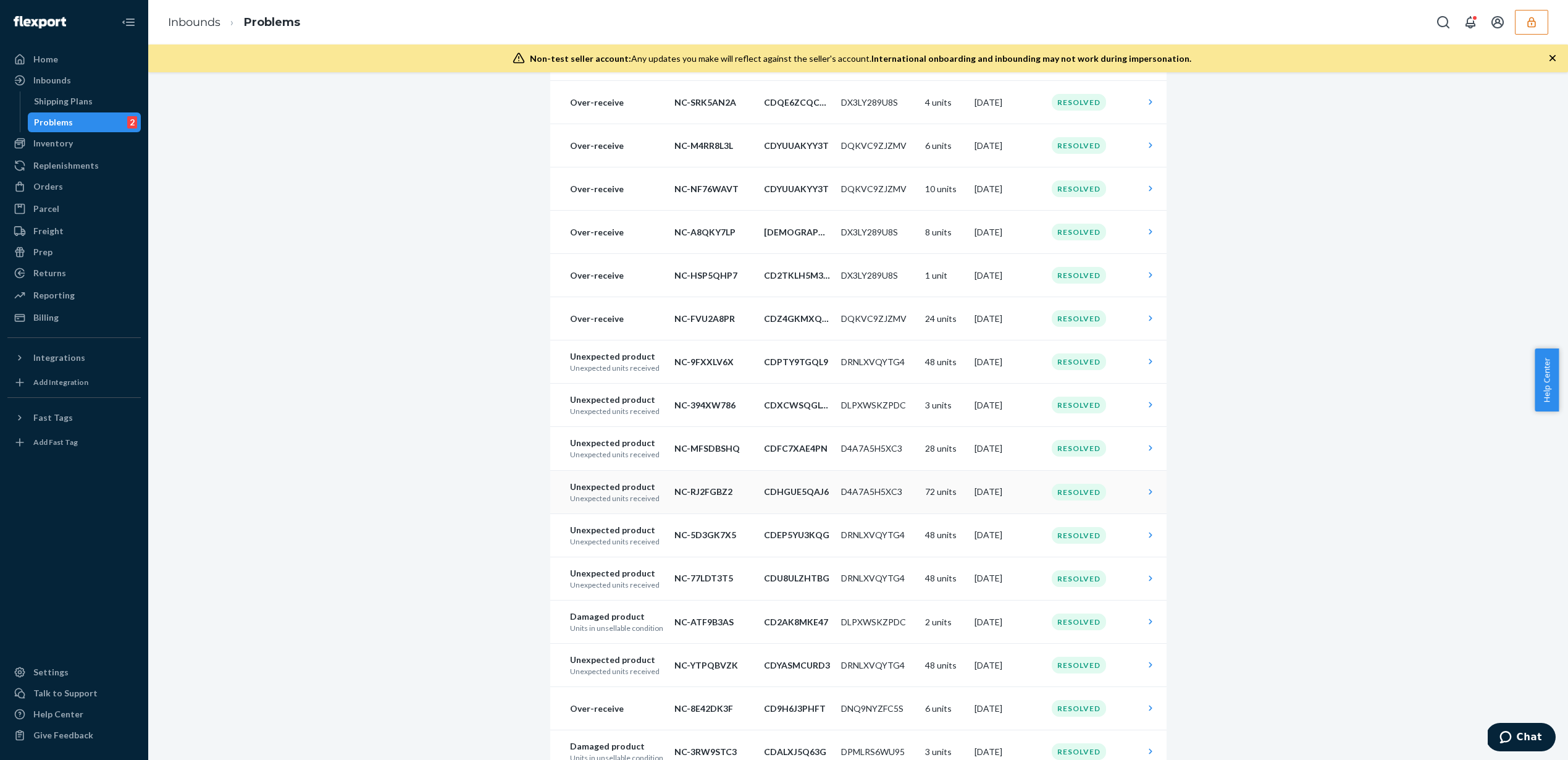
click at [955, 492] on td "72 units" at bounding box center [945, 491] width 50 height 44
click at [911, 492] on div "Home Inbounds Shipping Plans Problems 2 Inventory Products Replenishments Order…" at bounding box center [784, 380] width 1568 height 760
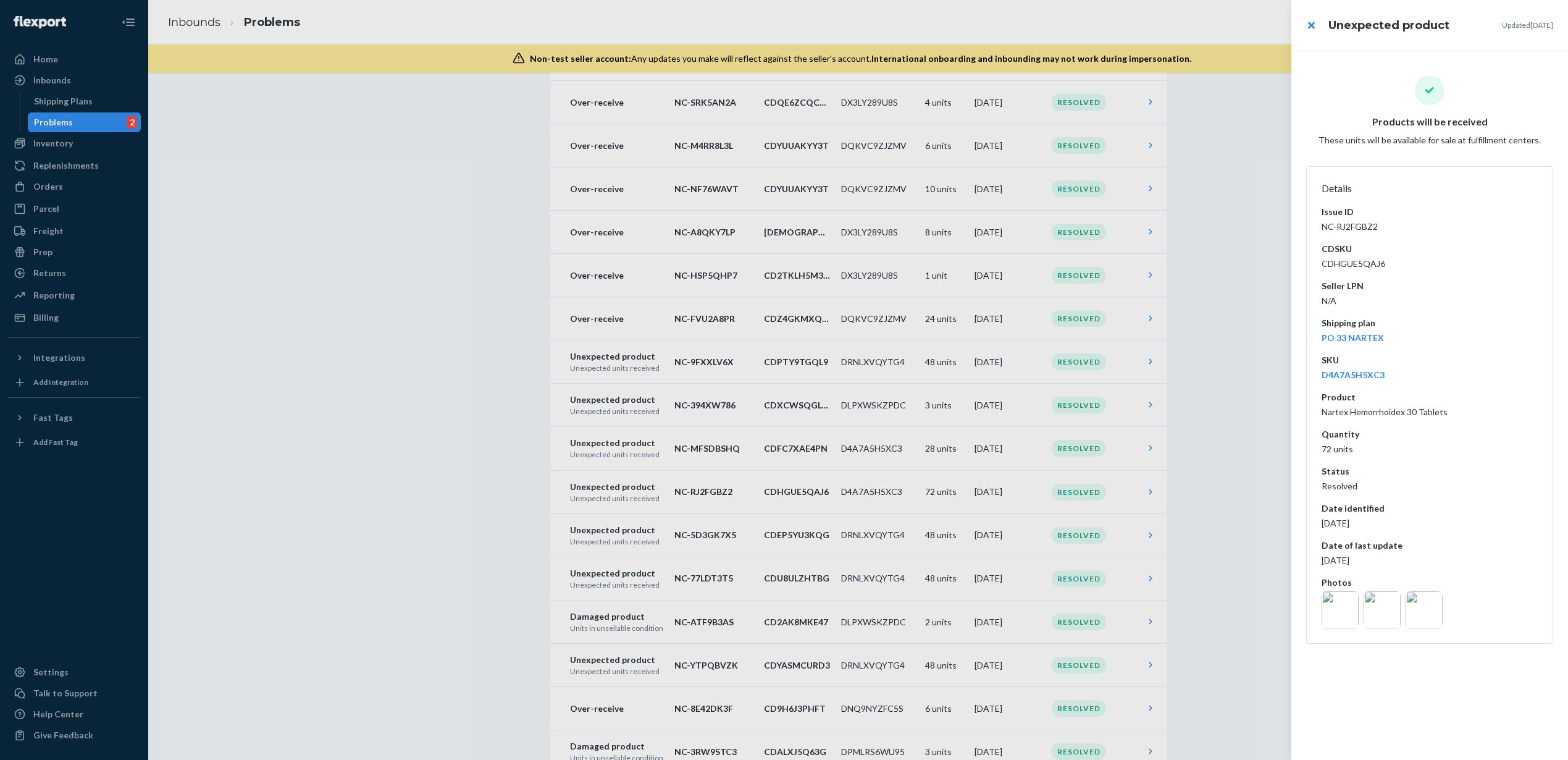
click at [1340, 602] on img at bounding box center [1339, 609] width 37 height 37
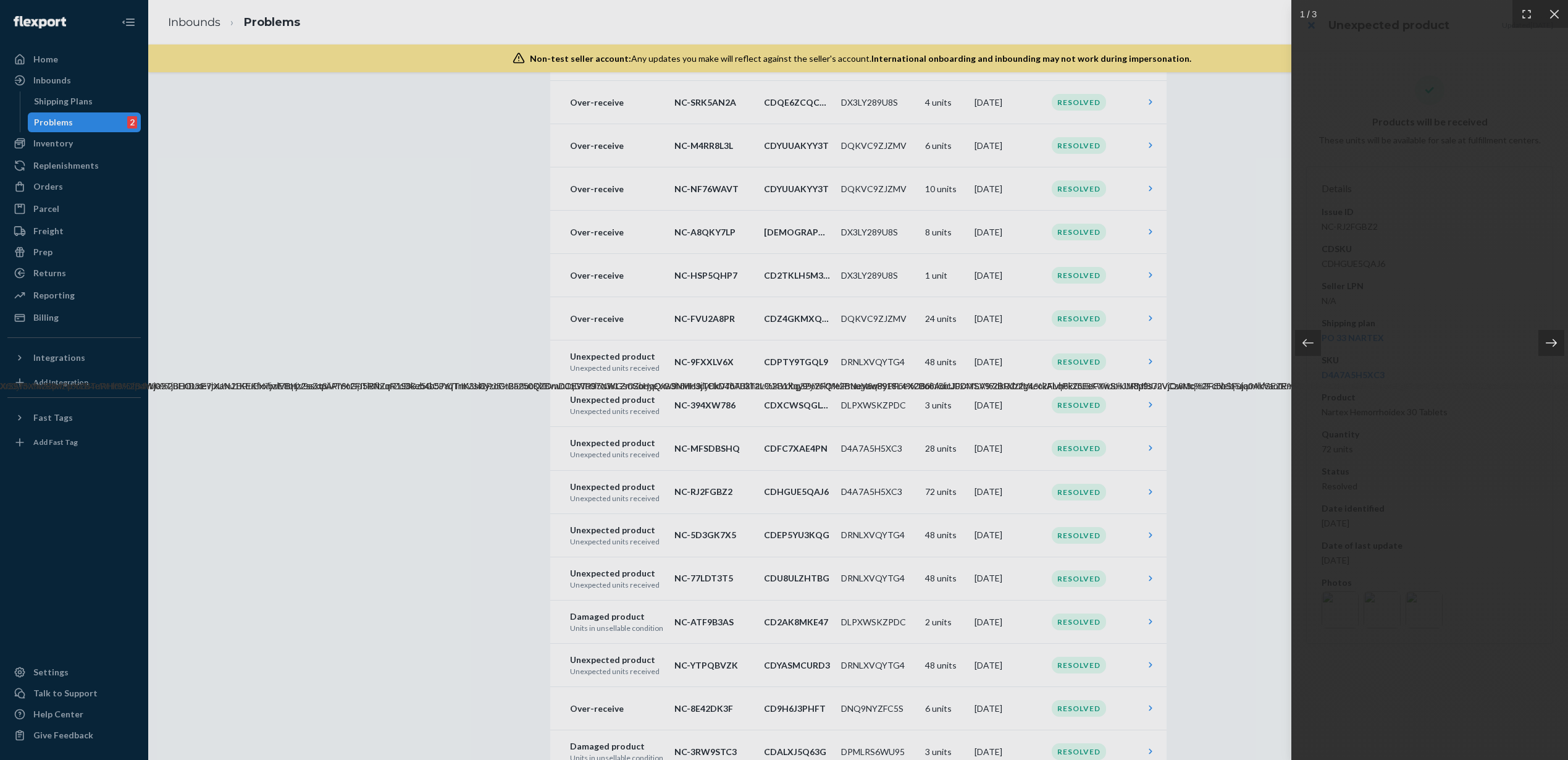
click at [1545, 341] on icon at bounding box center [1551, 343] width 12 height 12
click at [1555, 14] on icon at bounding box center [1554, 14] width 12 height 12
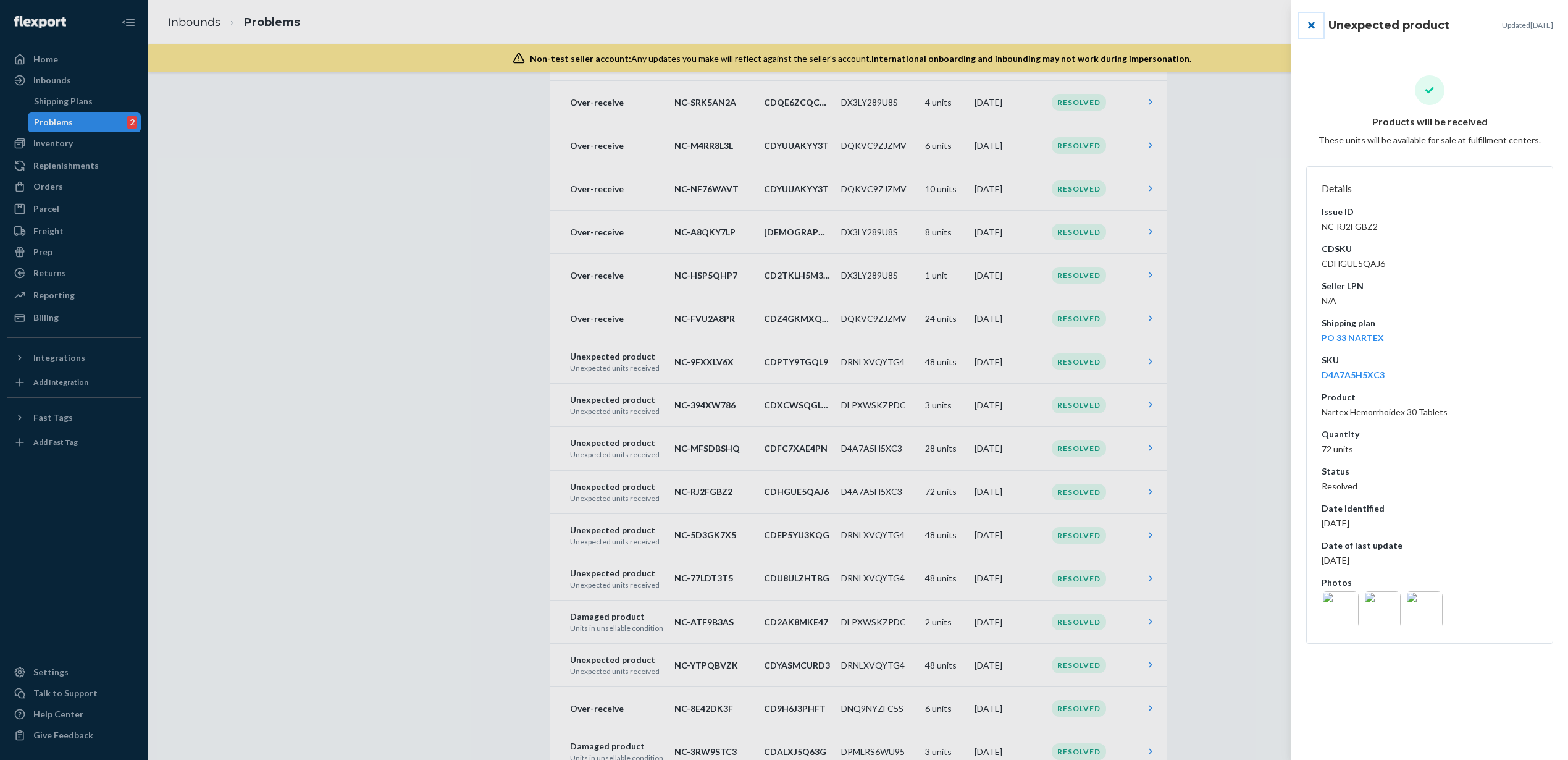
click at [1310, 32] on button "close" at bounding box center [1310, 25] width 25 height 25
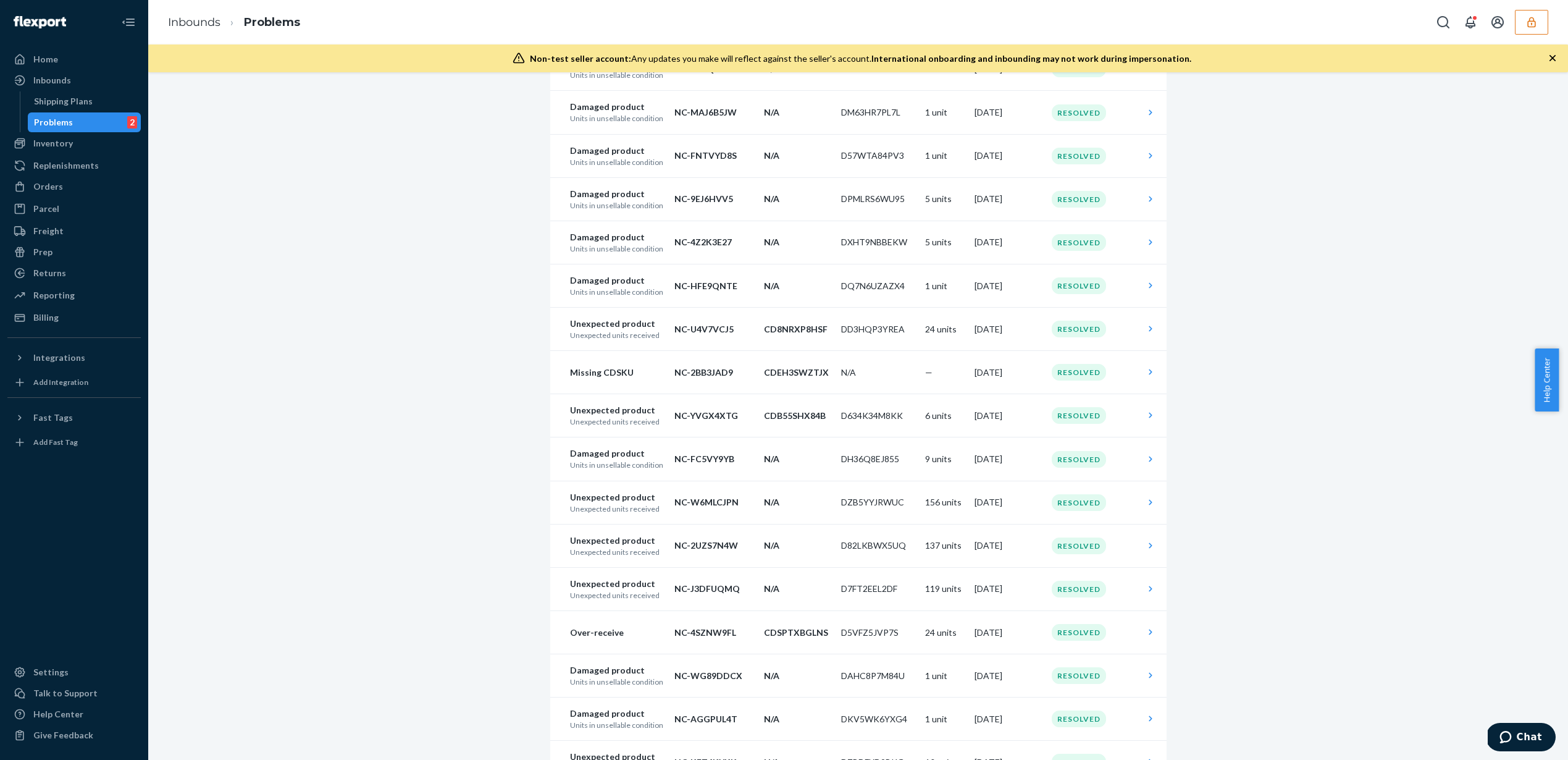
scroll to position [537, 0]
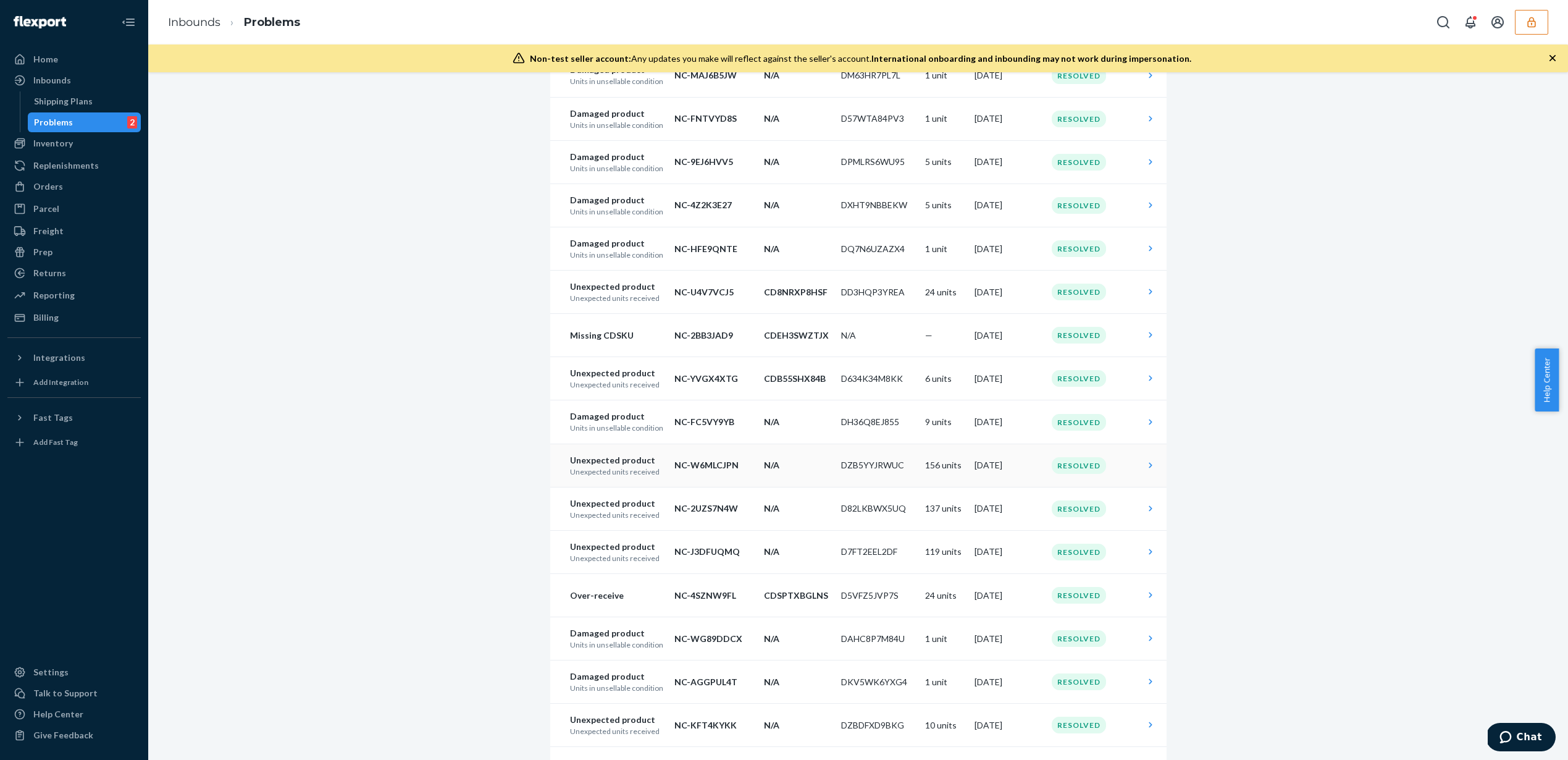
click at [960, 474] on td "156 units" at bounding box center [945, 466] width 50 height 44
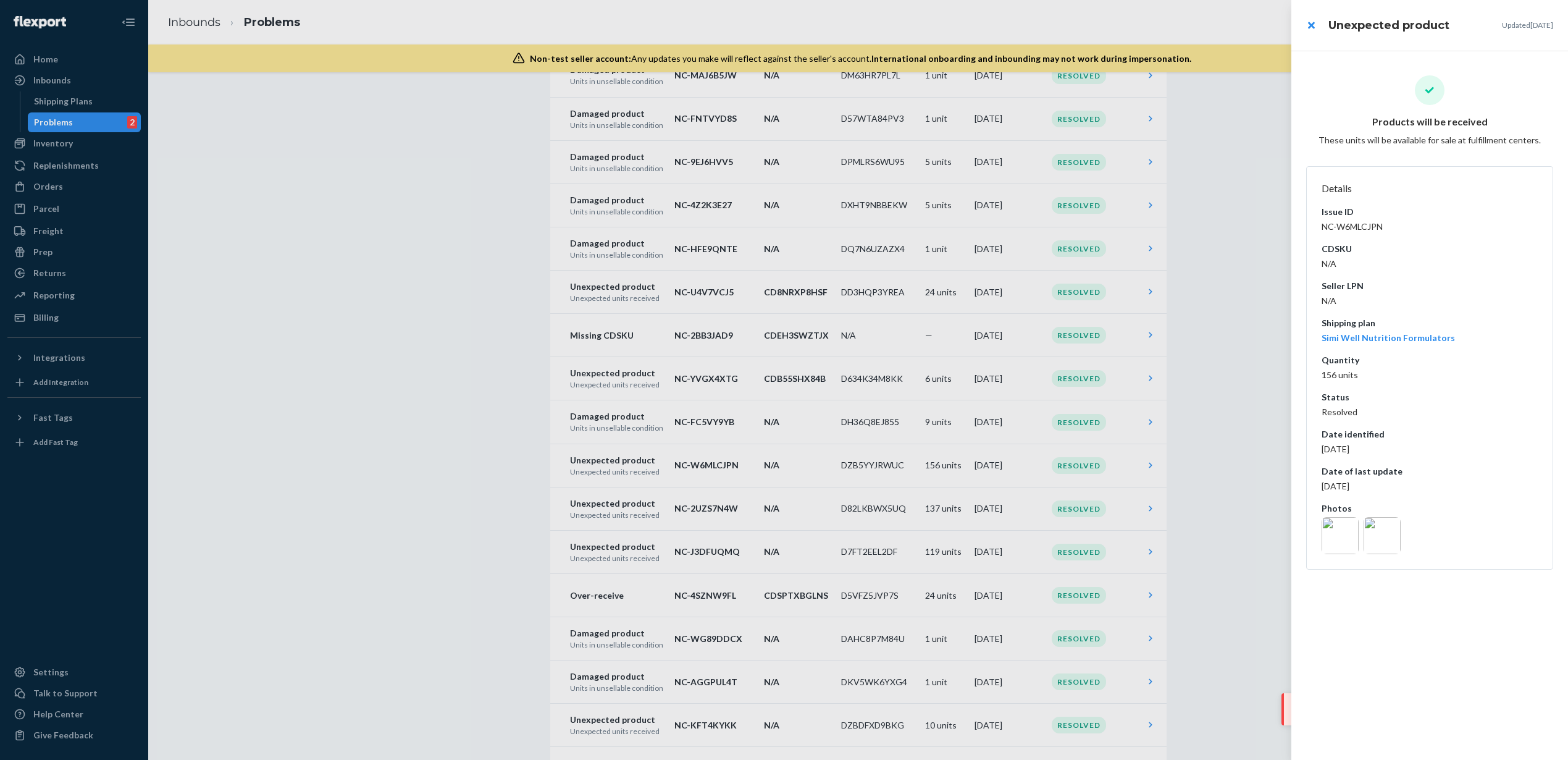
click at [951, 468] on div at bounding box center [784, 380] width 1568 height 760
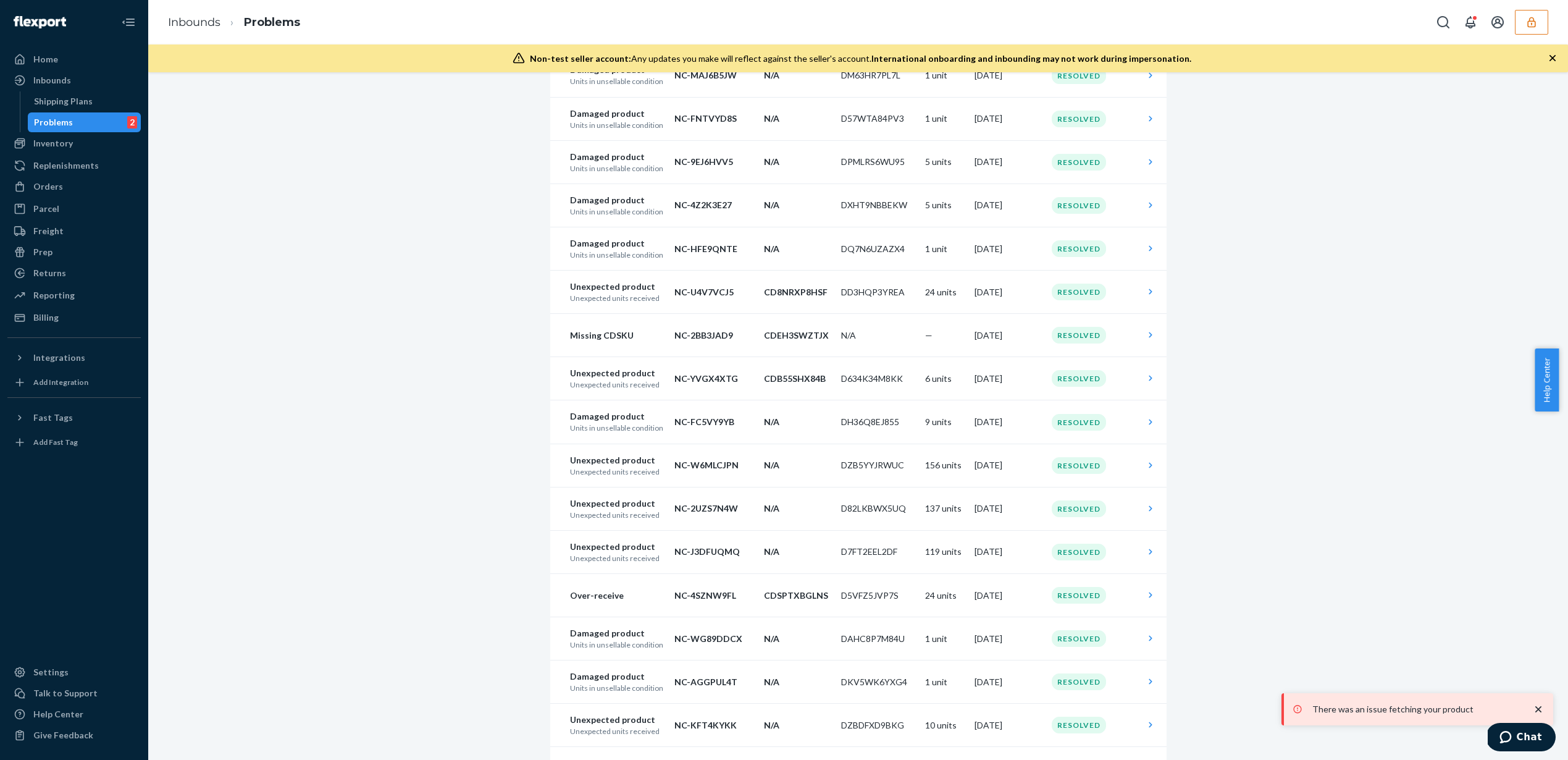
click at [951, 468] on td "156 units" at bounding box center [945, 466] width 50 height 44
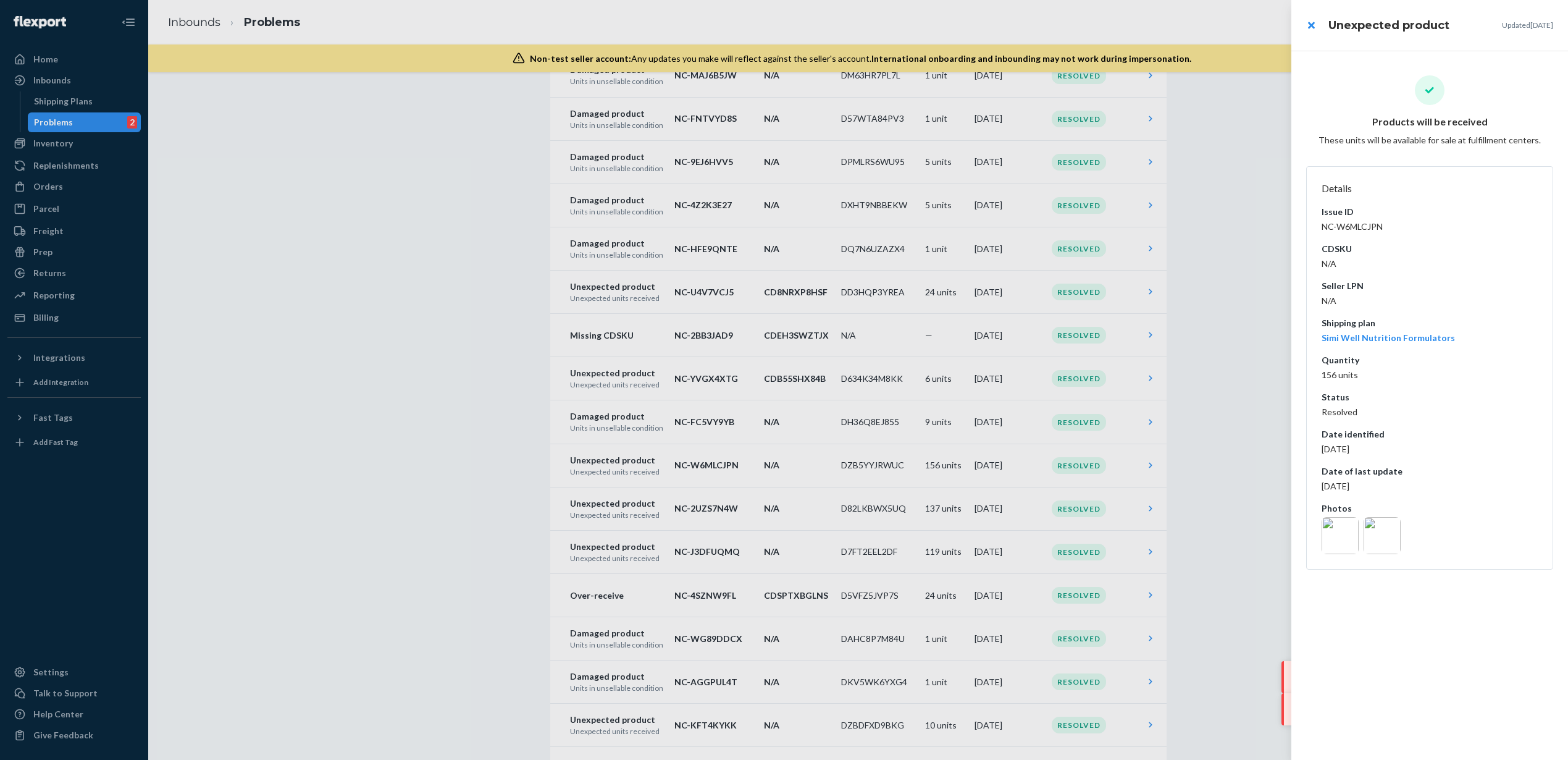
click at [951, 468] on div at bounding box center [784, 380] width 1568 height 760
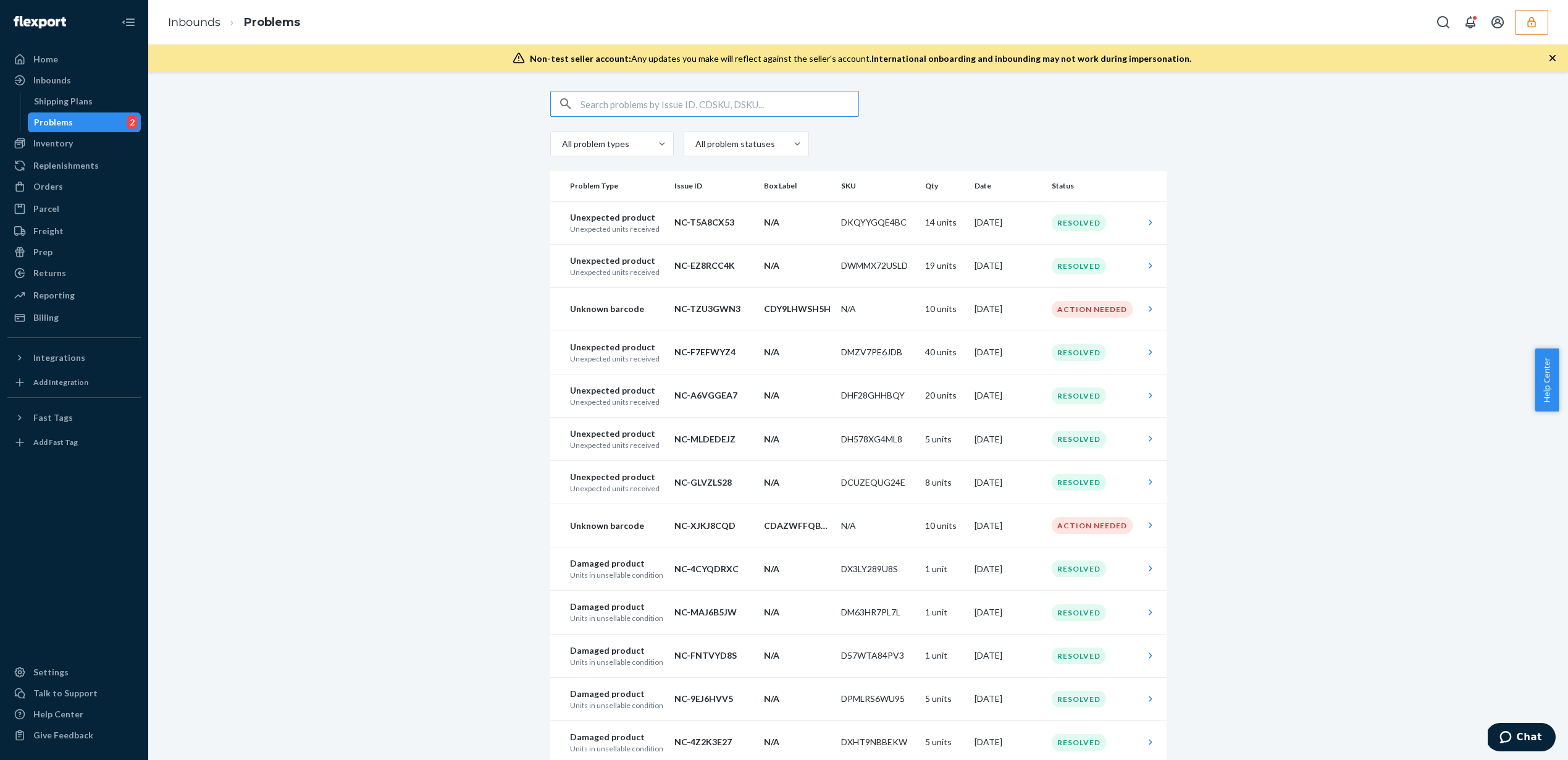
paste input "DJN5YJWRB4K"
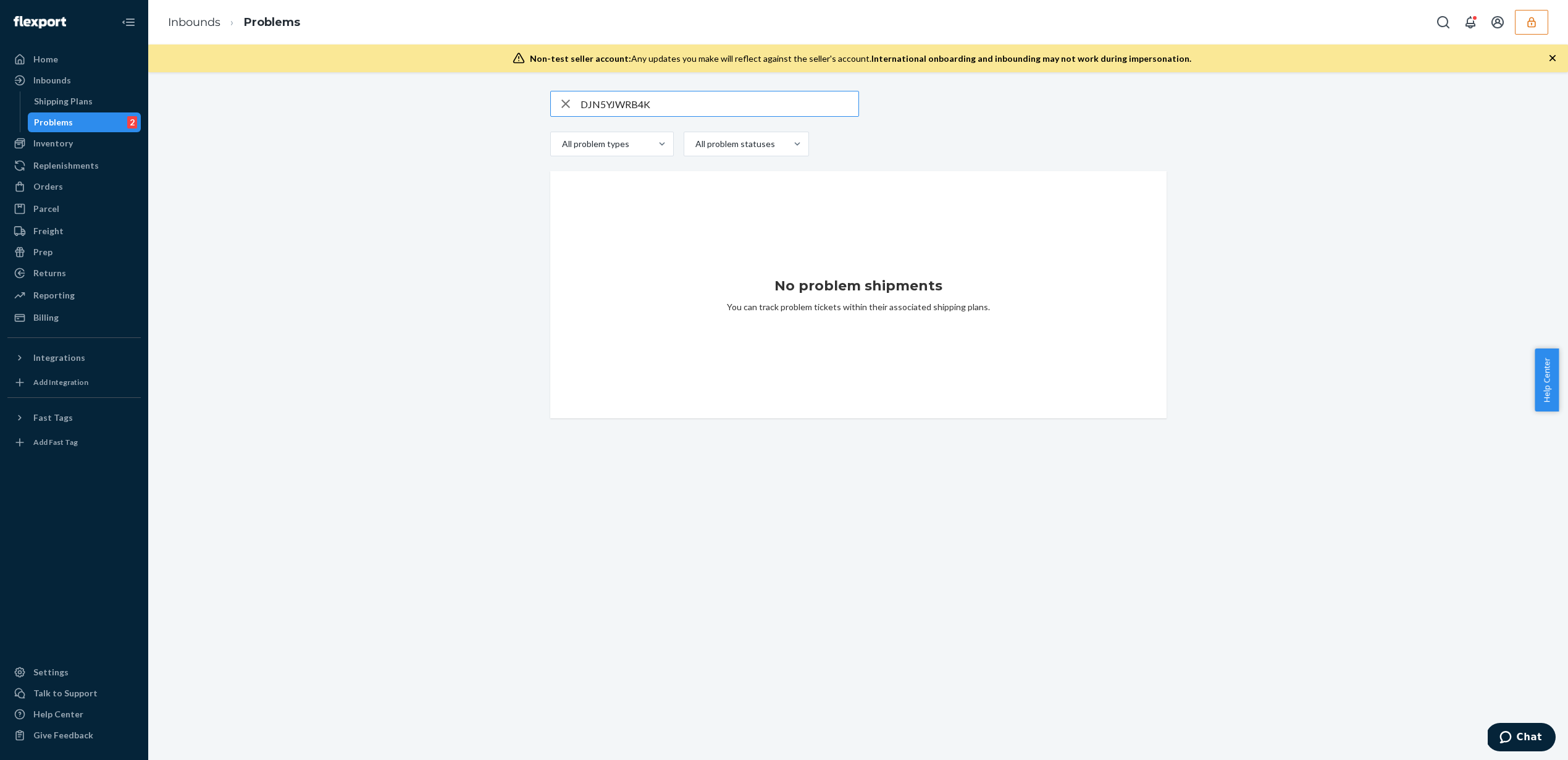
type input "DJN5YJWRB4K"
click at [88, 86] on div "Inbounds" at bounding box center [74, 79] width 131 height 17
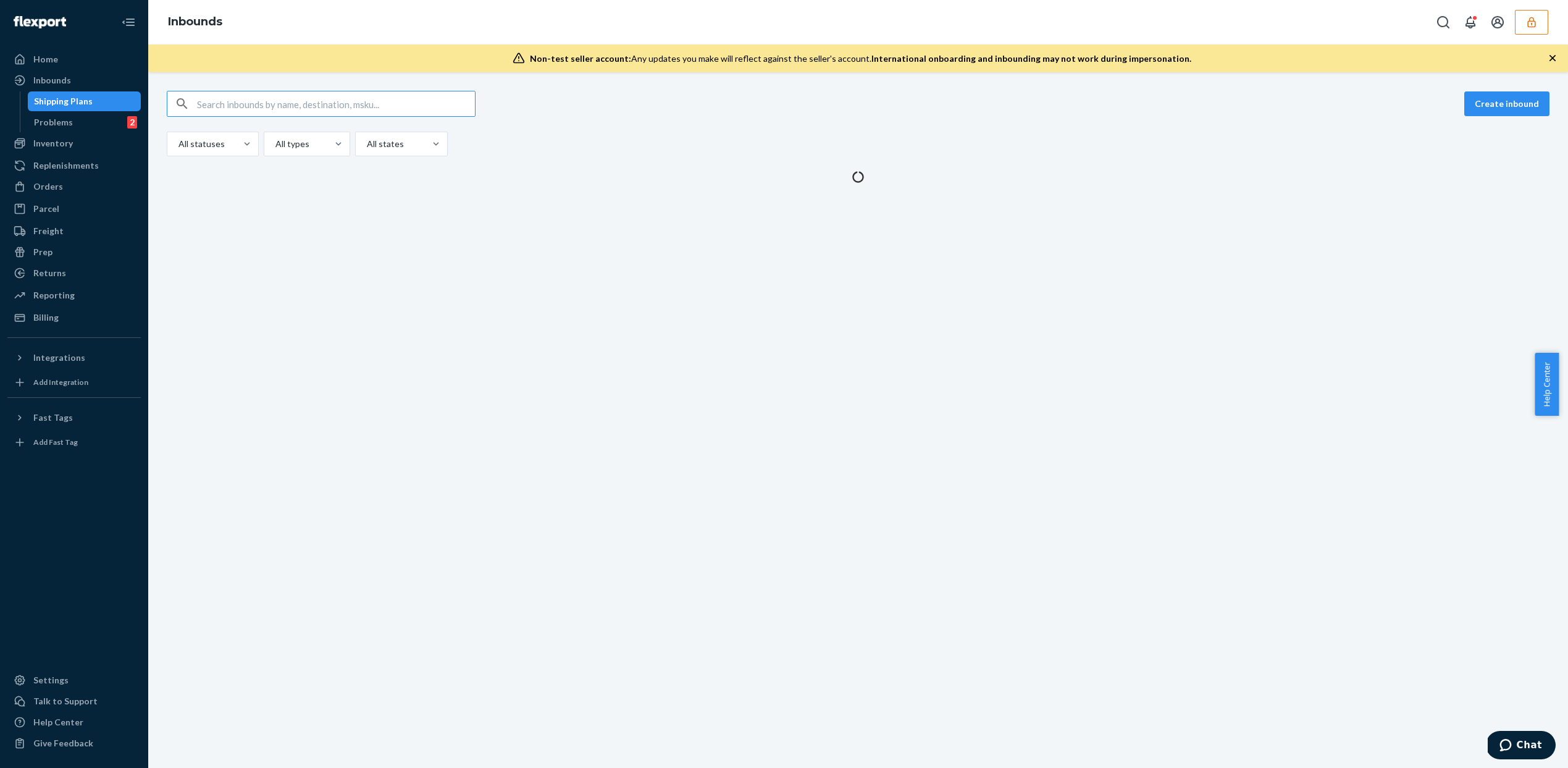
paste input "D6FAMKFMU2L"
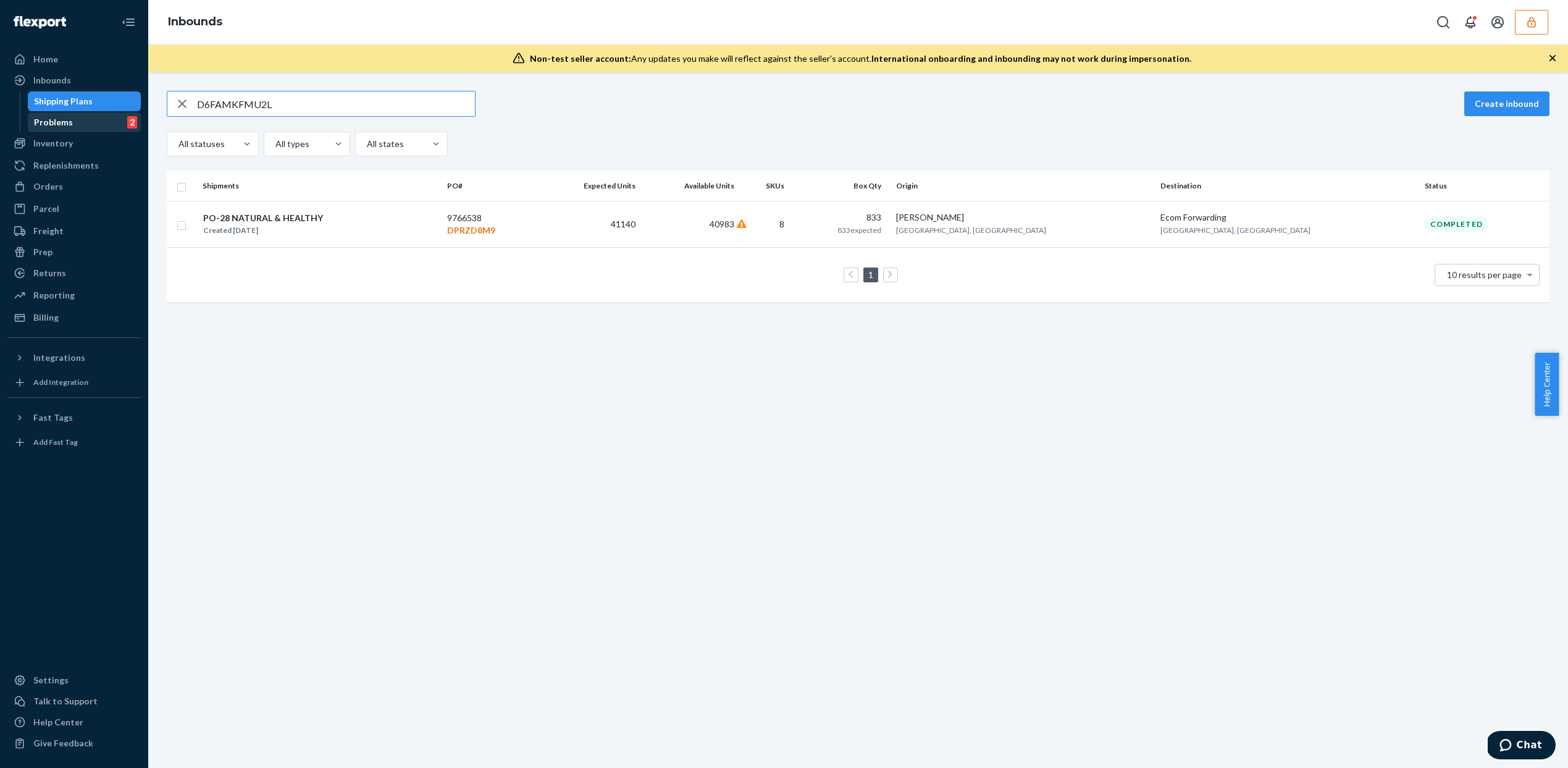
type input "D6FAMKFMU2L"
click at [105, 124] on div "Problems 2" at bounding box center [84, 122] width 111 height 17
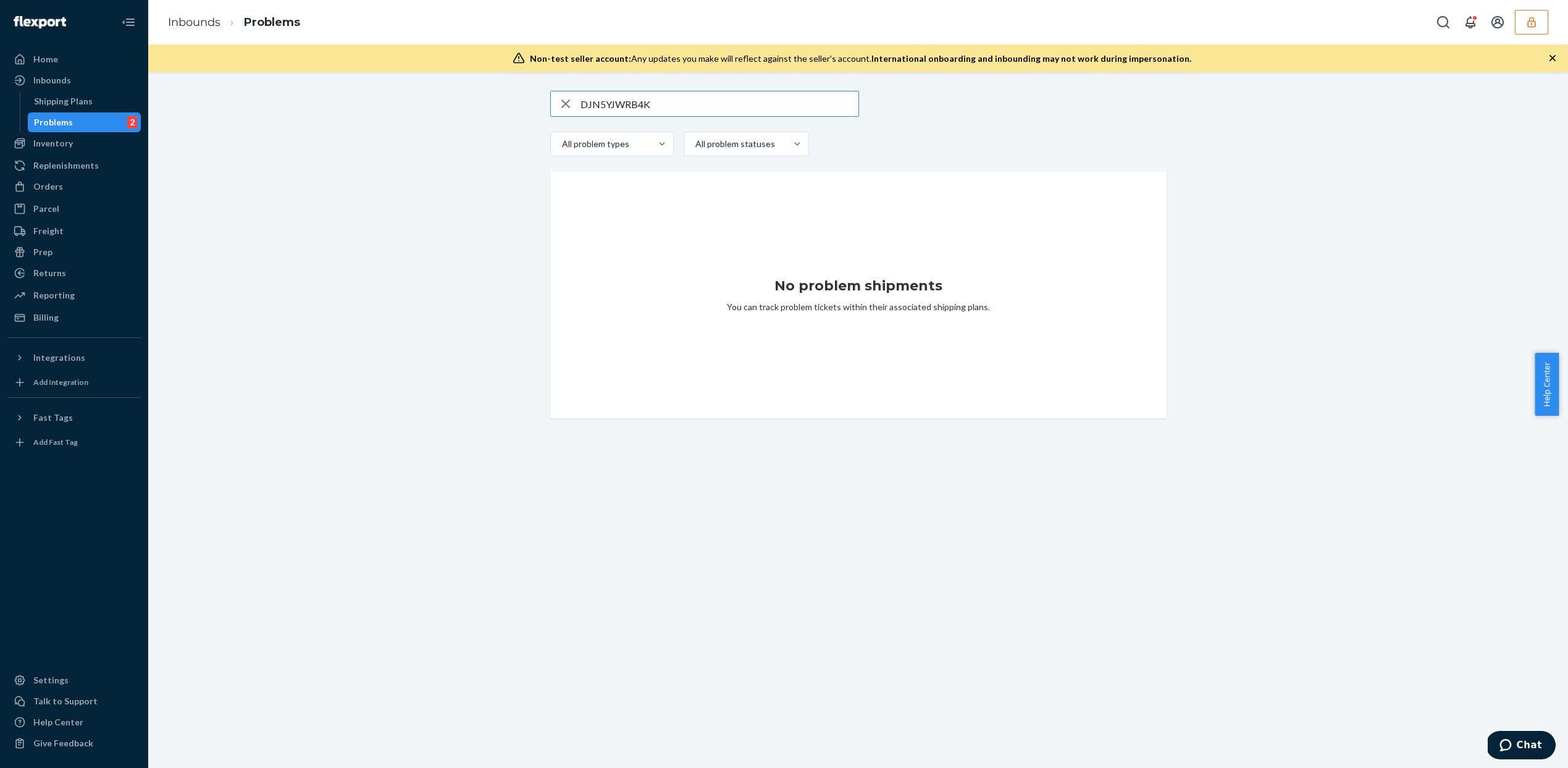
drag, startPoint x: 647, startPoint y: 107, endPoint x: 530, endPoint y: 102, distance: 117.1
click at [516, 105] on div "DJN5YJWRB4K All problem types All problem statuses No problem shipments You can…" at bounding box center [858, 255] width 1401 height 327
type input "D6FAMKFMU2L"
click at [58, 70] on link "Inbounds" at bounding box center [73, 80] width 134 height 20
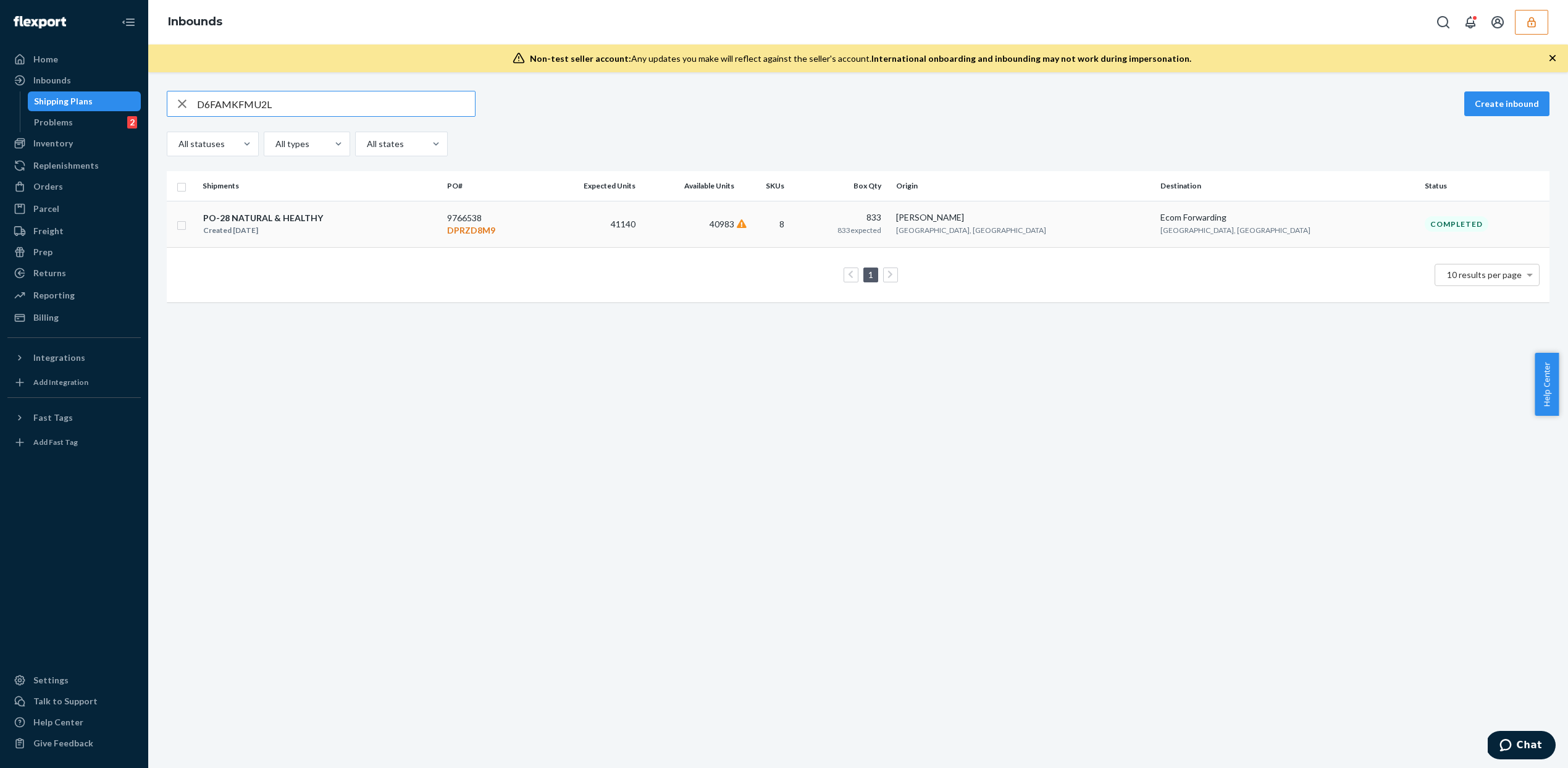
type input "D6FAMKFMU2L"
click at [794, 211] on td "8" at bounding box center [766, 224] width 54 height 47
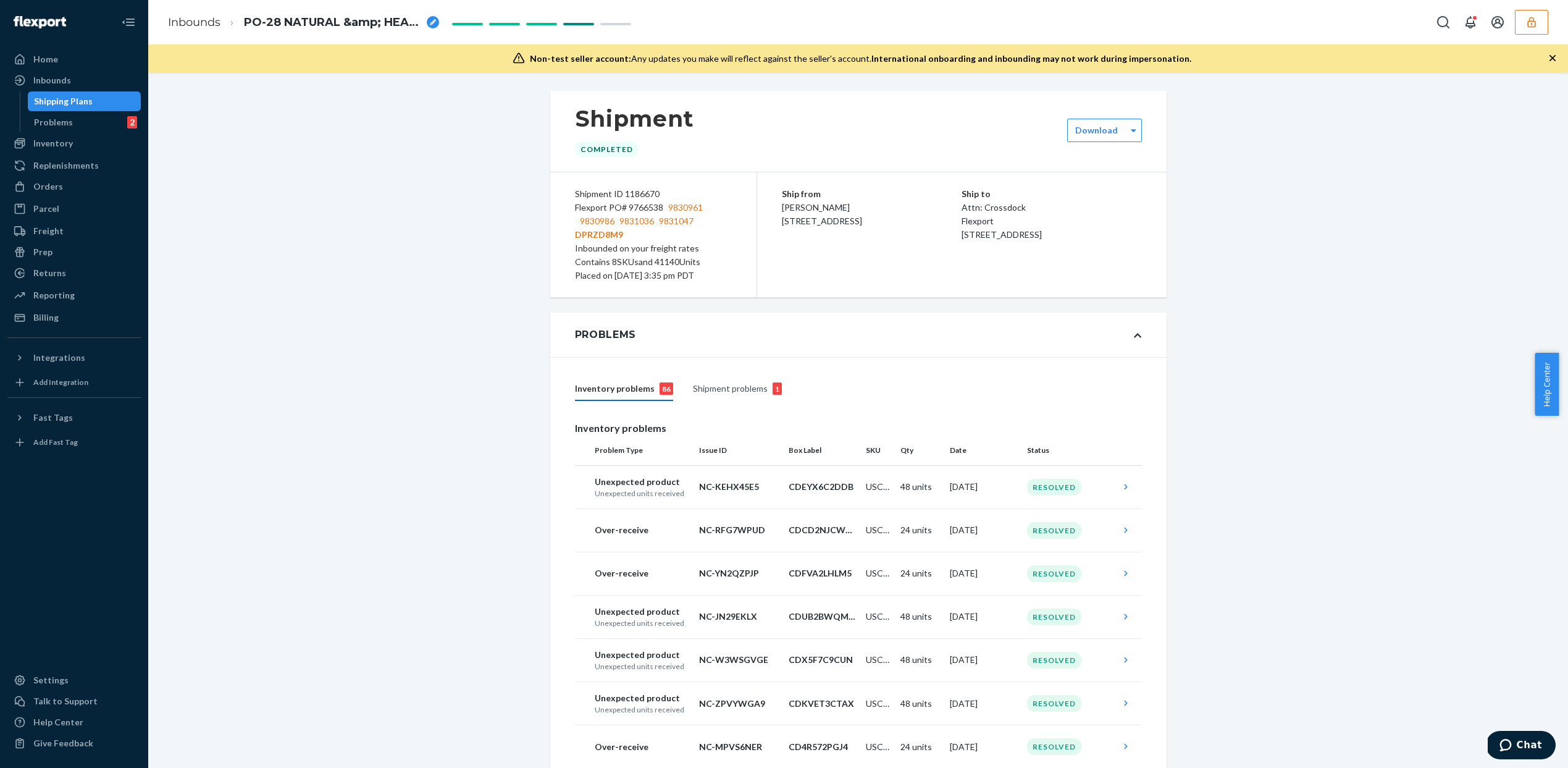
scroll to position [5843, 0]
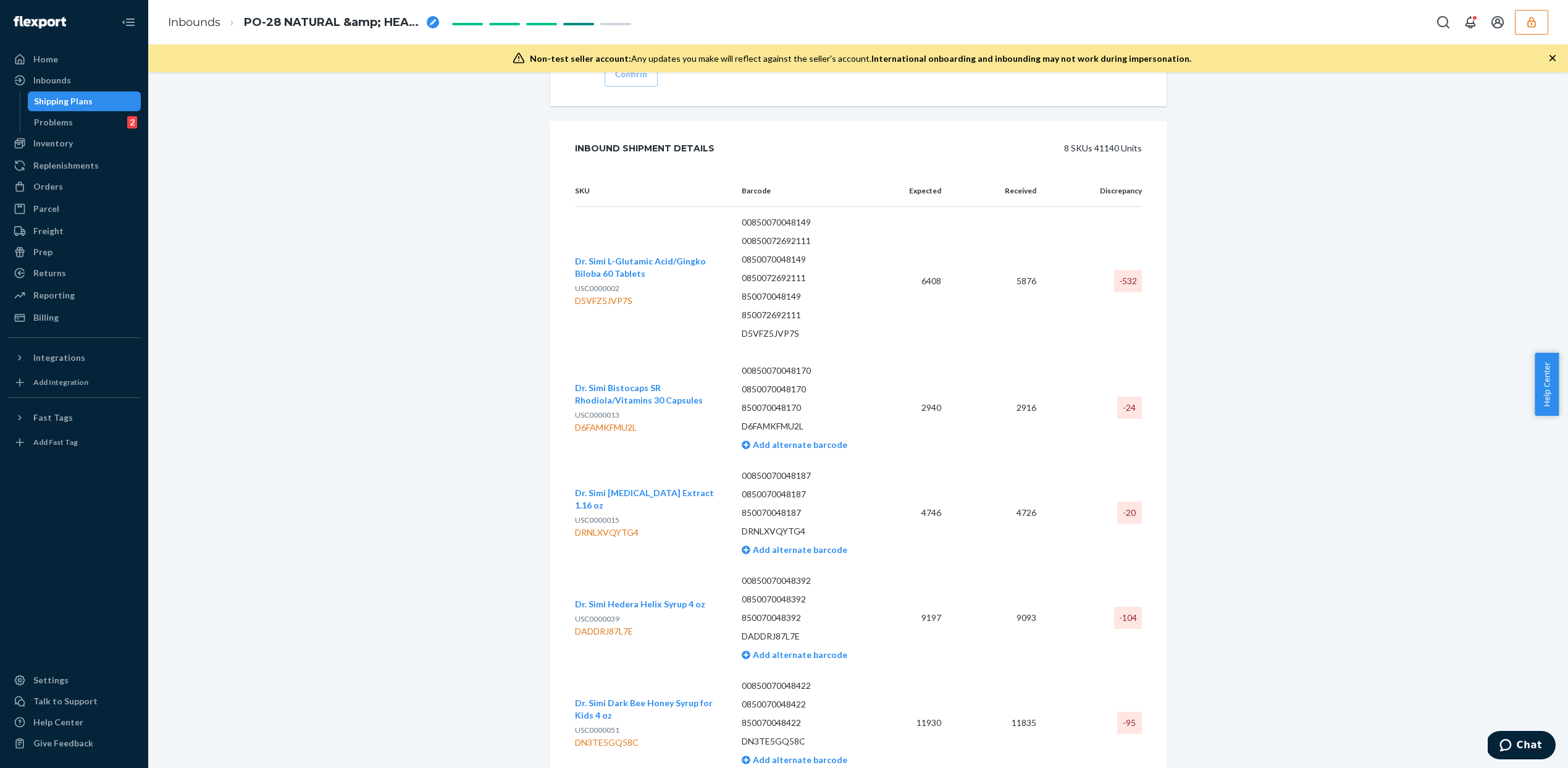
click at [1533, 24] on icon "button" at bounding box center [1531, 22] width 12 height 12
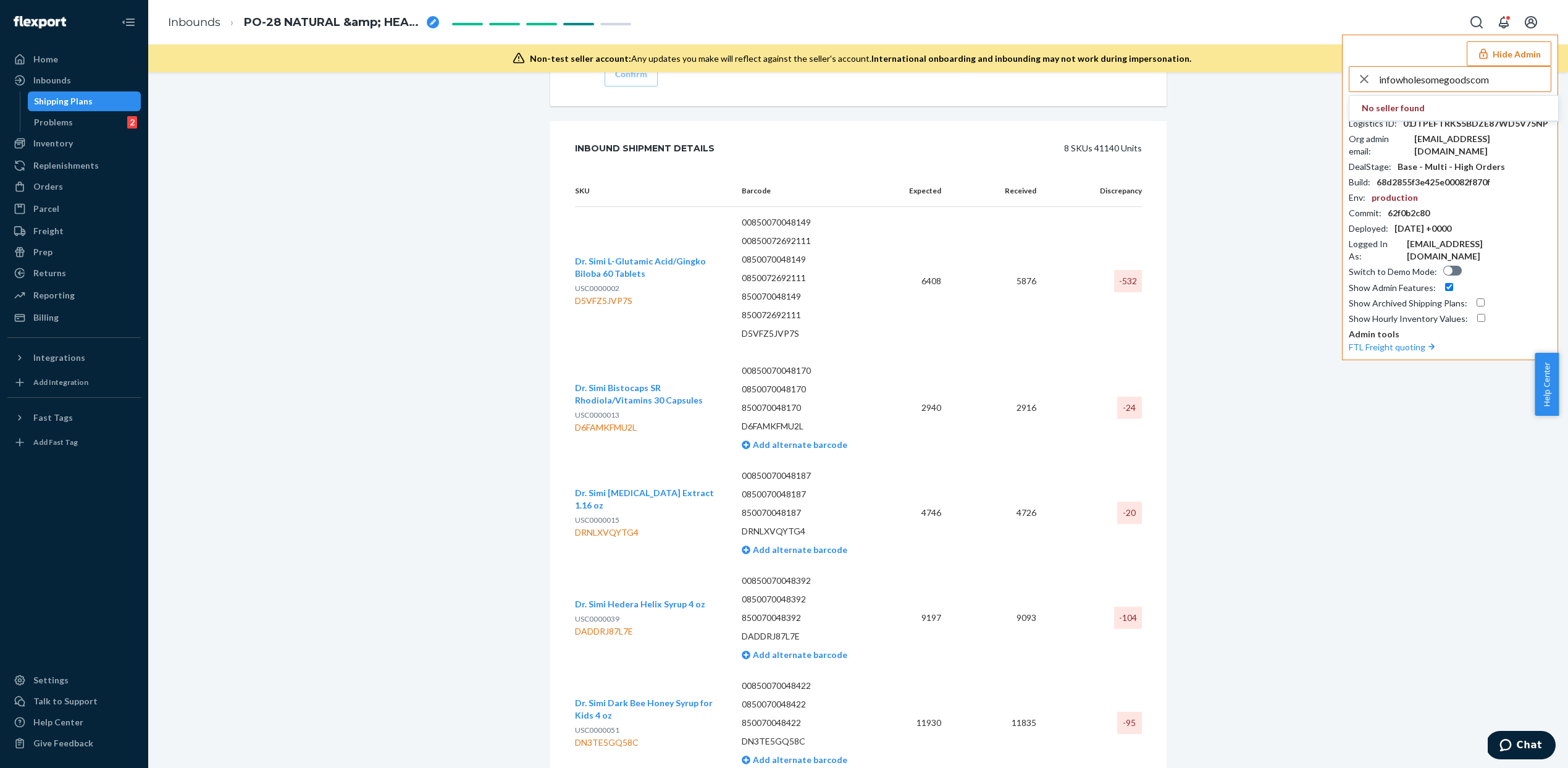
type input "infowholesomegoodscom"
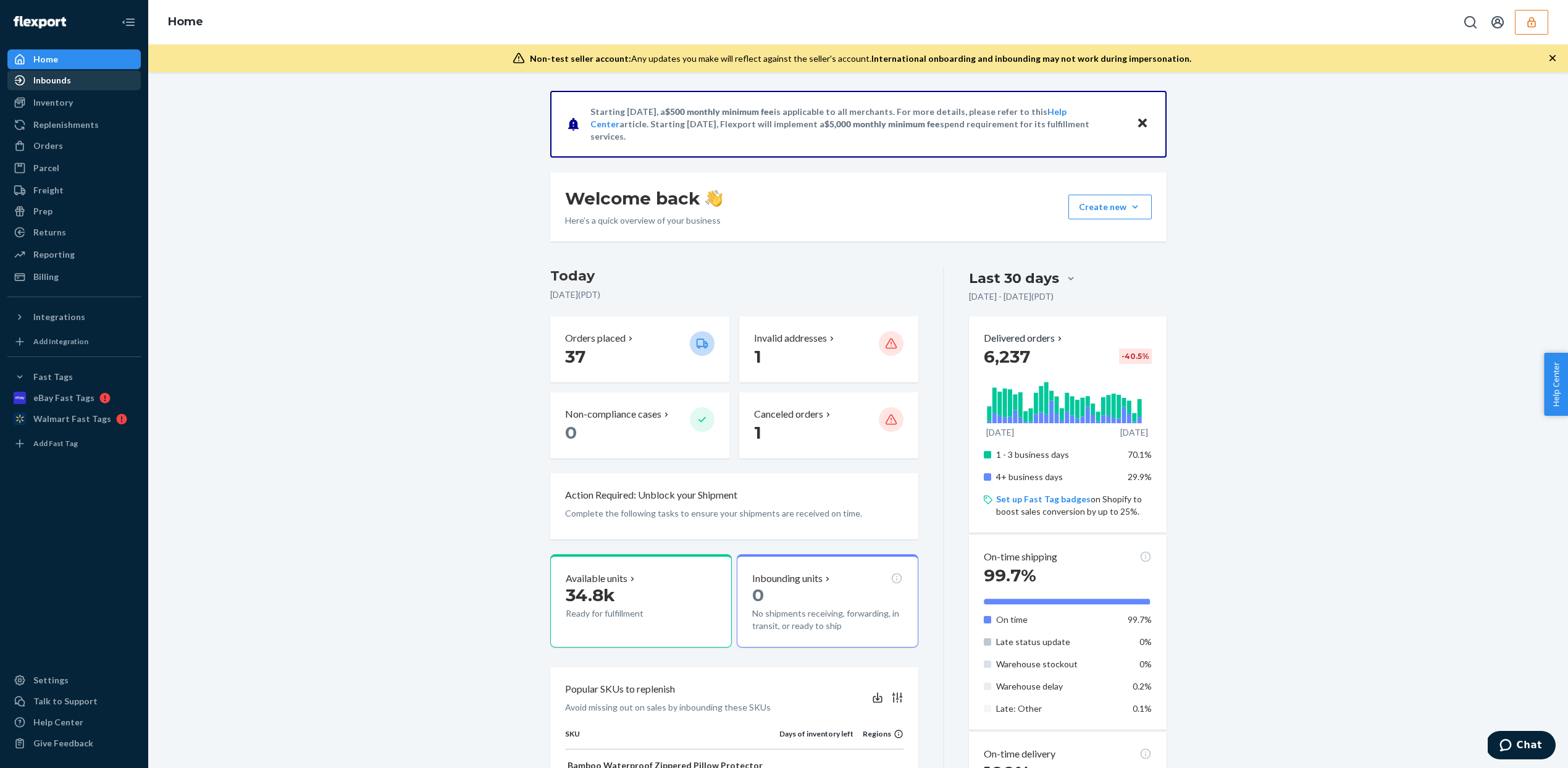
click at [72, 79] on div "Inbounds" at bounding box center [74, 79] width 131 height 17
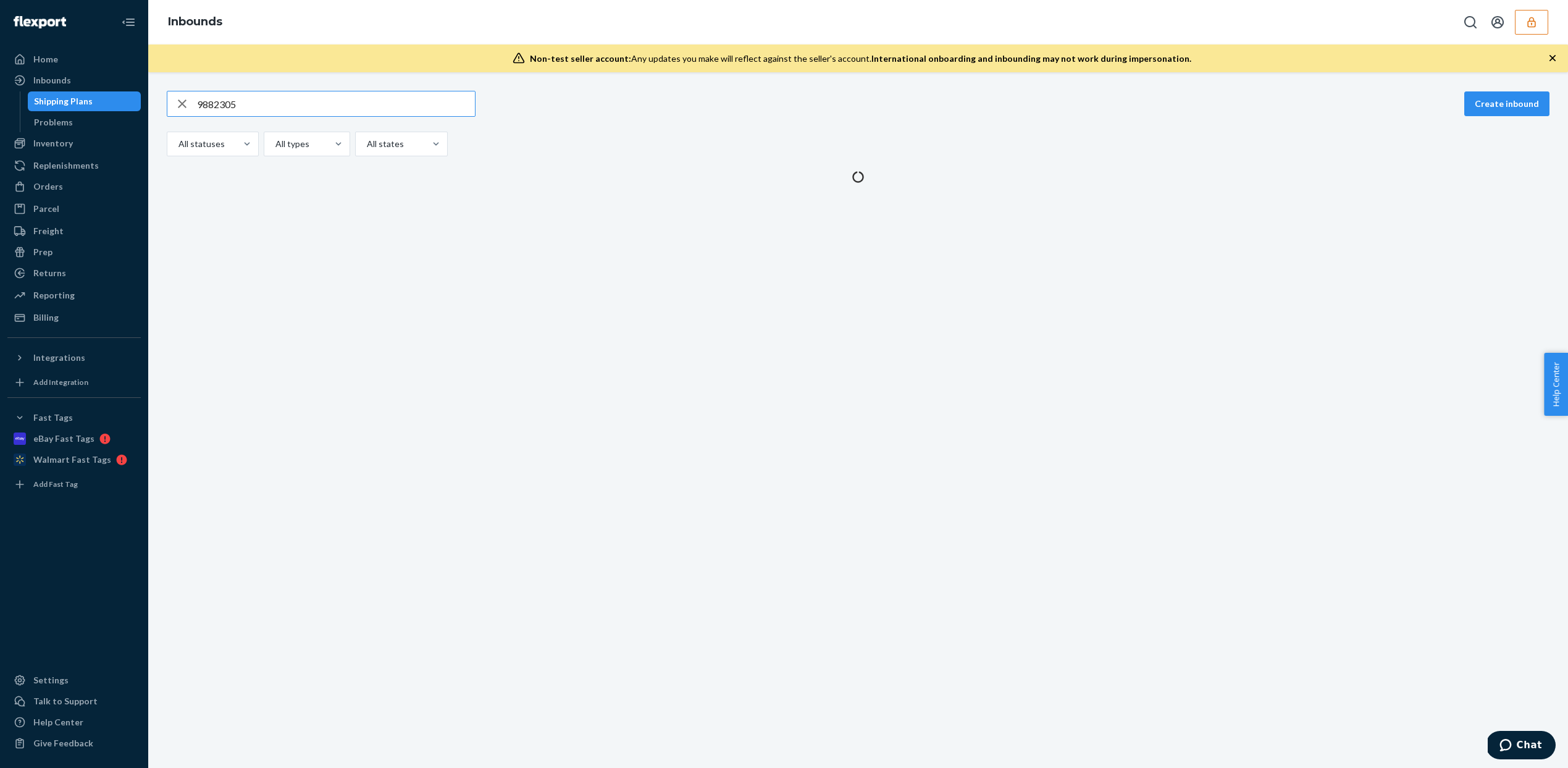
type input "9882305"
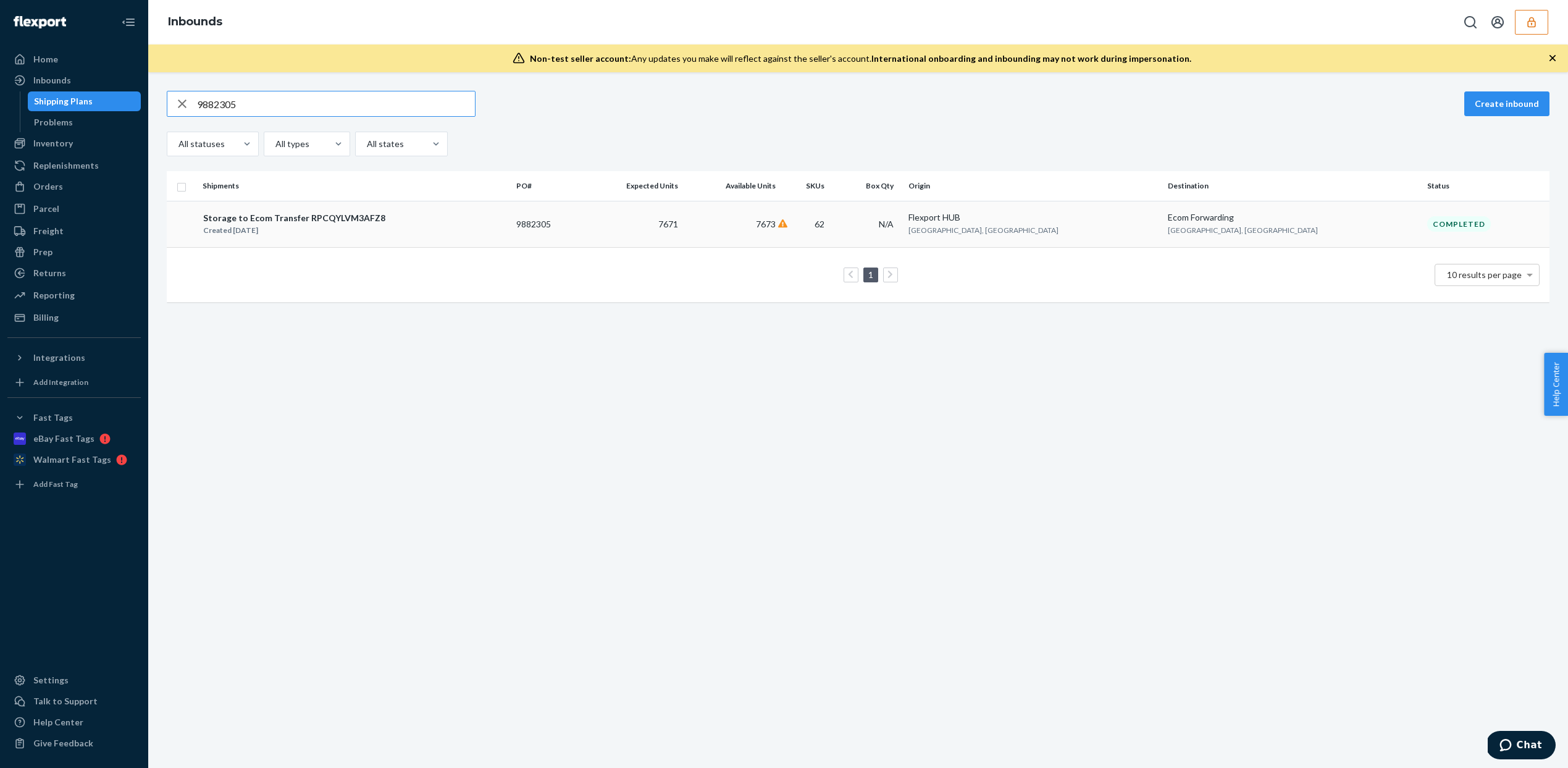
click at [503, 217] on div "Storage to Ecom Transfer RPCQYLVM3AFZ8 Created Aug 1, 2025" at bounding box center [354, 224] width 304 height 26
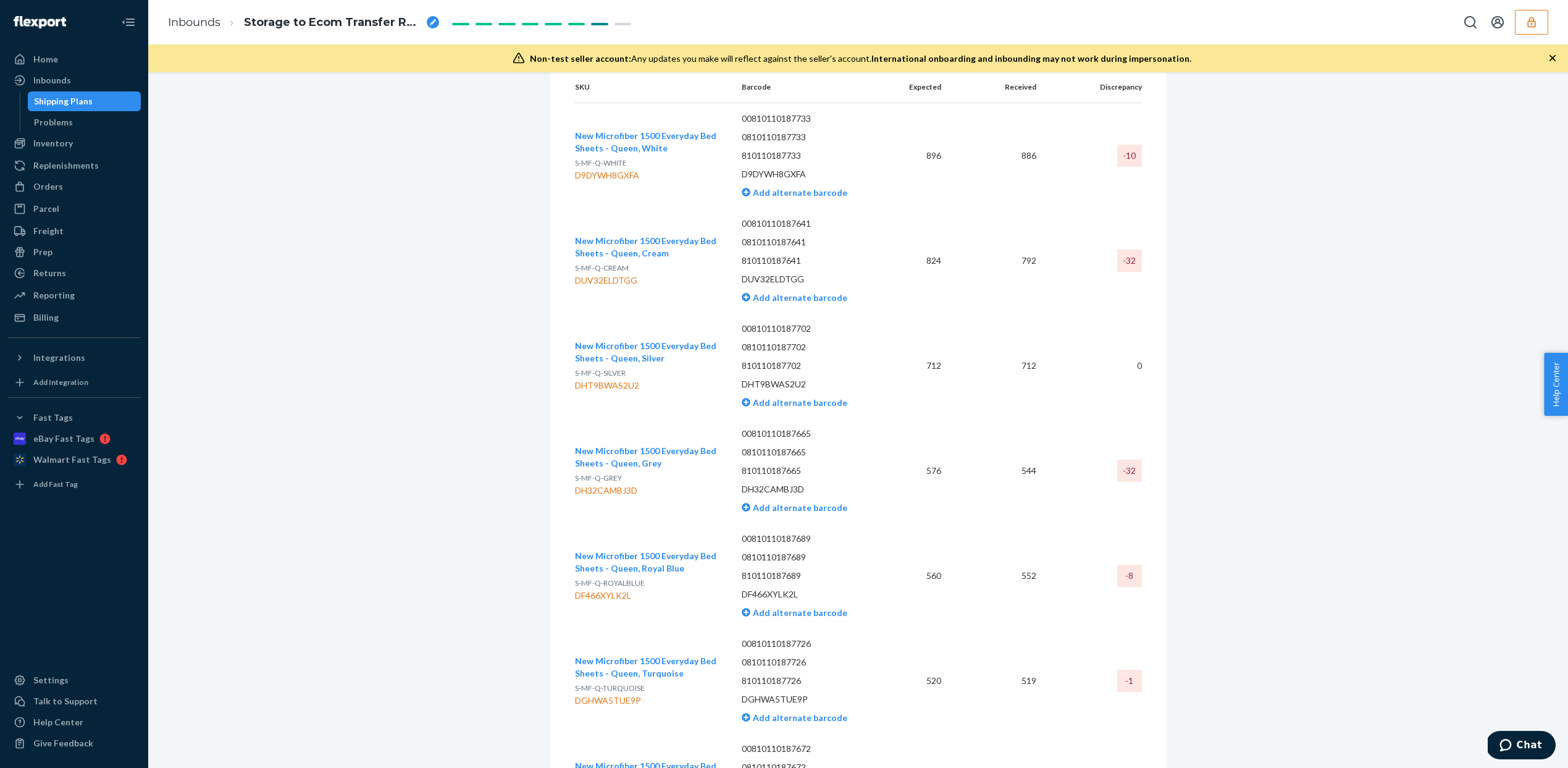
scroll to position [1459, 0]
